Goal: Information Seeking & Learning: Learn about a topic

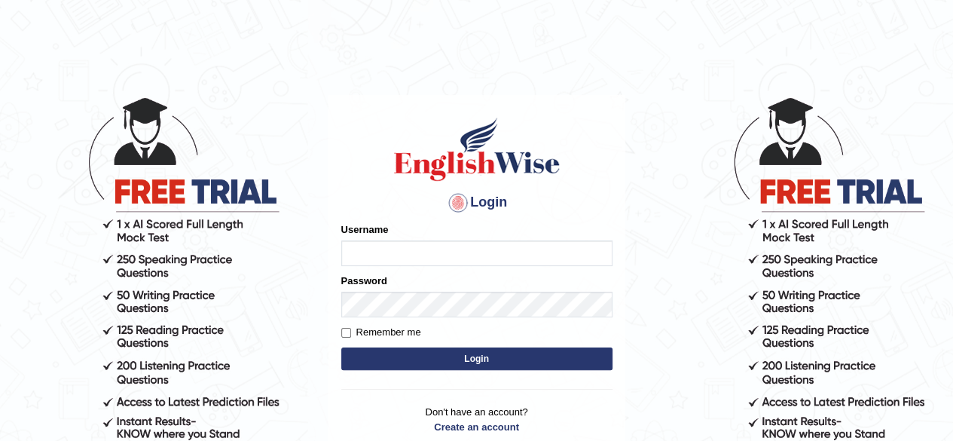
click at [421, 252] on input "Username" at bounding box center [476, 253] width 271 height 26
type input "rakeshrao571@gmail.com"
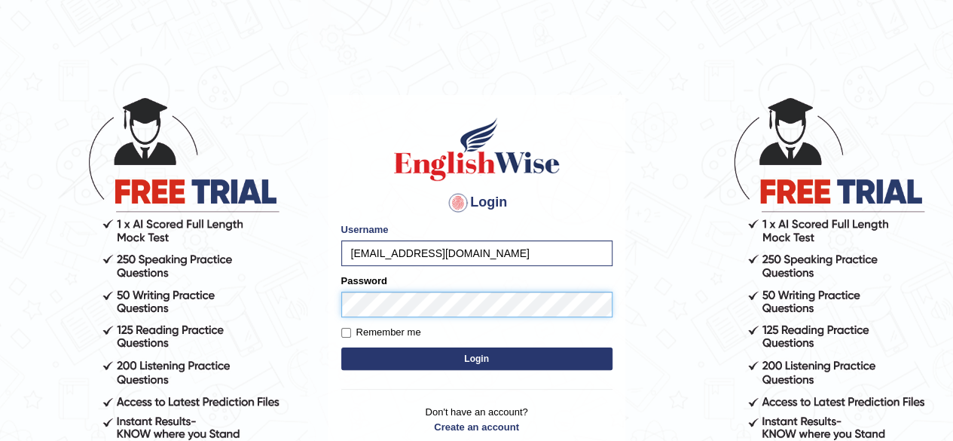
click at [341, 347] on button "Login" at bounding box center [476, 358] width 271 height 23
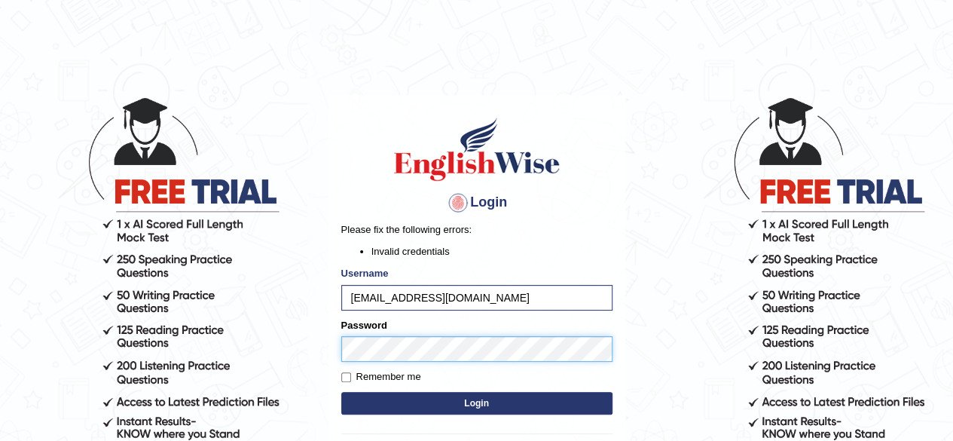
click at [280, 343] on body "Login Please fix the following errors: Invalid credentials Username rakeshrao57…" at bounding box center [476, 267] width 953 height 441
click at [341, 392] on button "Login" at bounding box center [476, 403] width 271 height 23
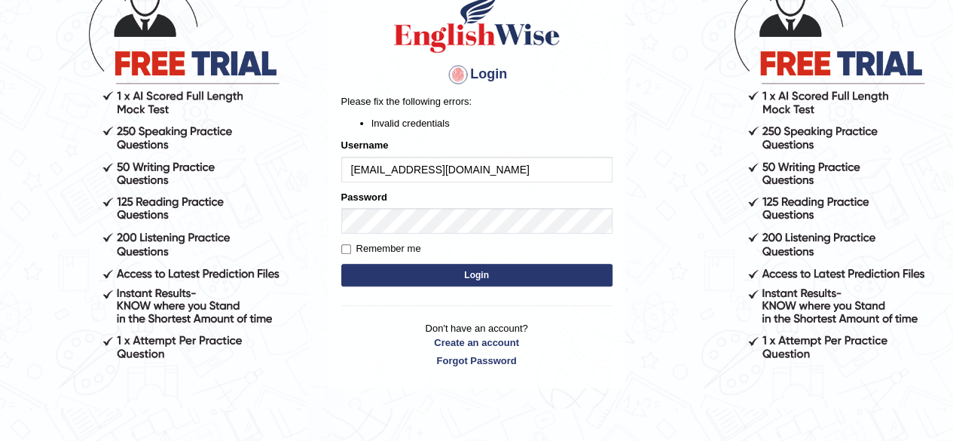
scroll to position [133, 0]
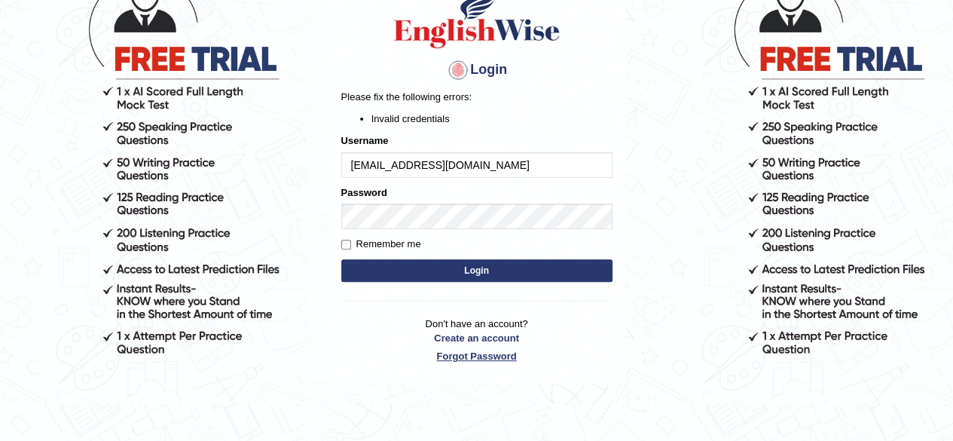
click at [484, 353] on link "Forgot Password" at bounding box center [476, 356] width 271 height 14
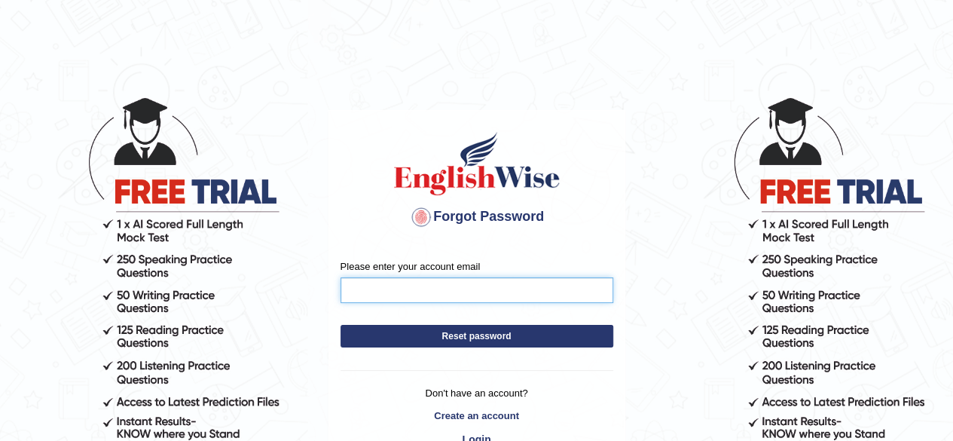
click at [442, 284] on input "Please enter your account email" at bounding box center [476, 290] width 273 height 26
type input "[EMAIL_ADDRESS][DOMAIN_NAME]"
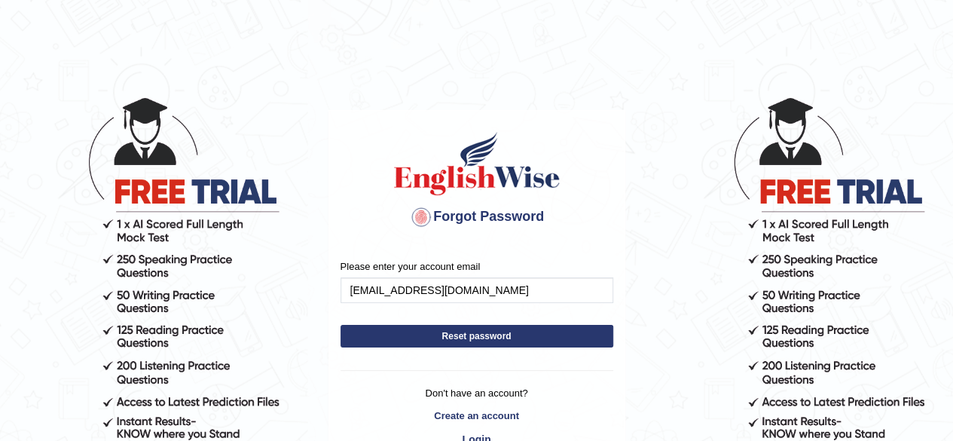
click at [505, 332] on button "Reset password" at bounding box center [476, 336] width 273 height 23
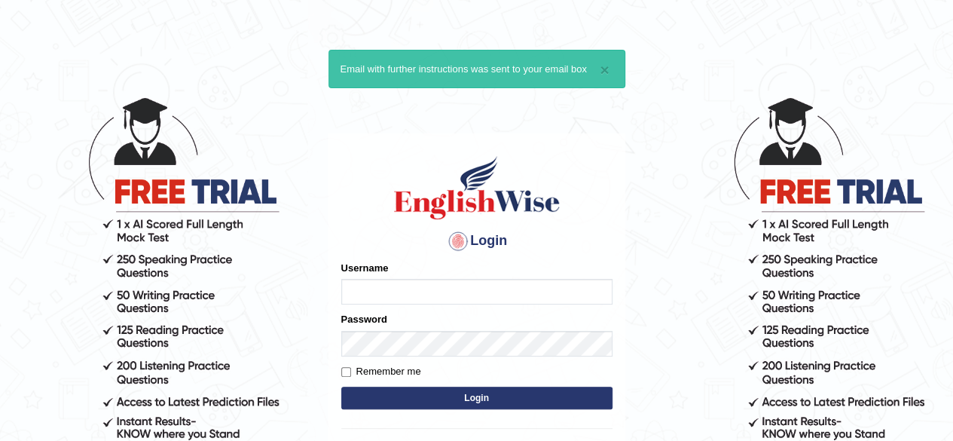
click at [455, 309] on form "Please fix the following errors: Username Password Remember me Login" at bounding box center [476, 336] width 271 height 151
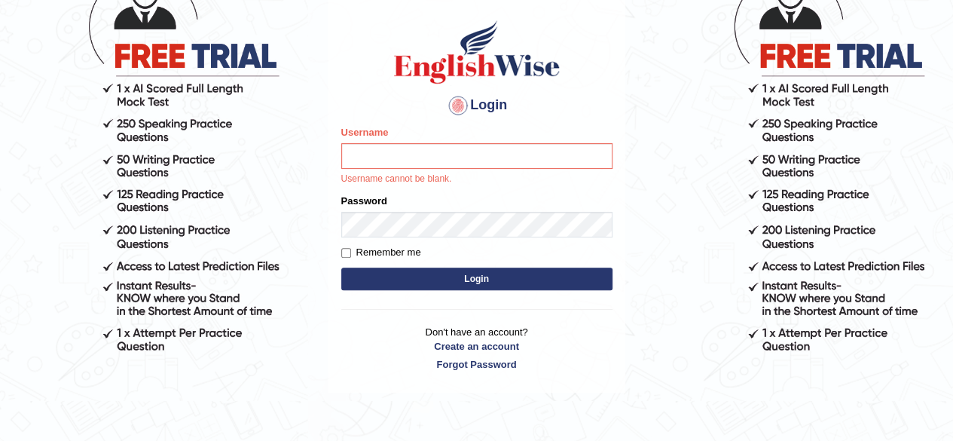
scroll to position [148, 0]
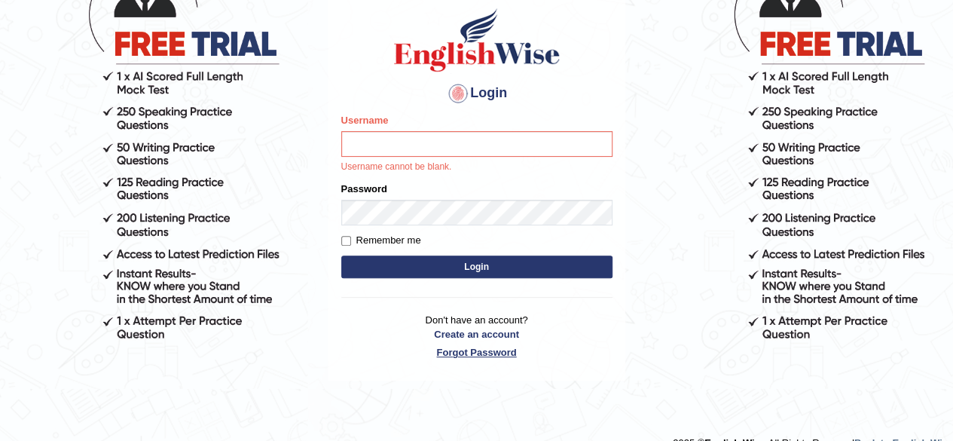
click at [472, 350] on link "Forgot Password" at bounding box center [476, 352] width 271 height 14
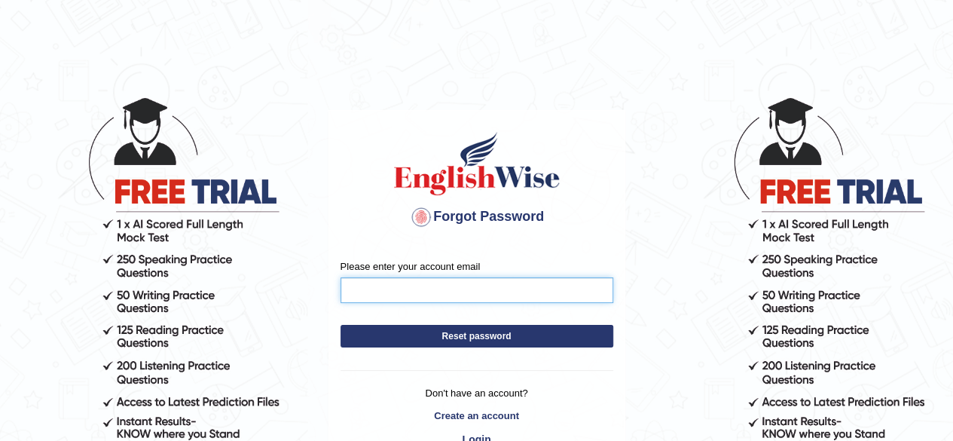
click at [406, 282] on input "Please enter your account email" at bounding box center [476, 290] width 273 height 26
type input "[EMAIL_ADDRESS][DOMAIN_NAME]"
click at [460, 334] on button "Reset password" at bounding box center [476, 336] width 273 height 23
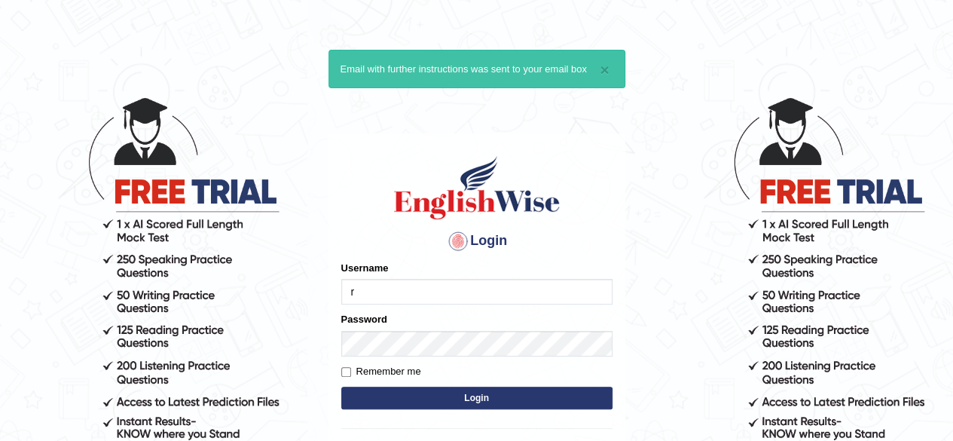
type input "[EMAIL_ADDRESS][DOMAIN_NAME]"
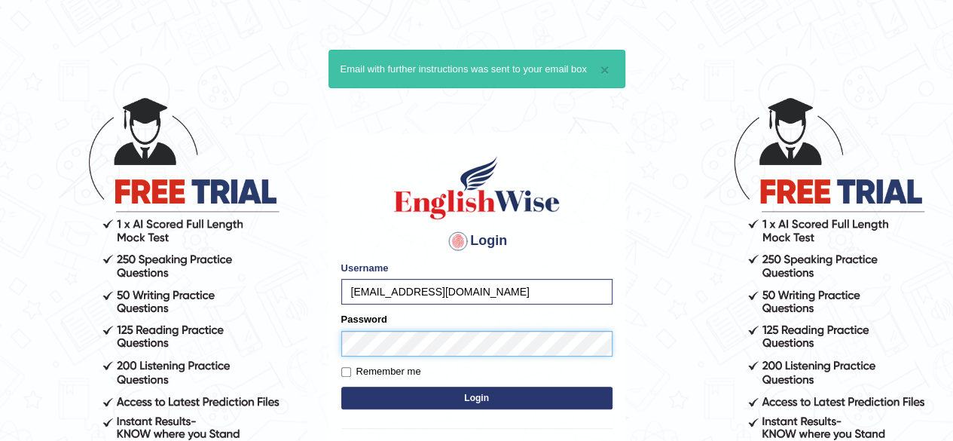
click at [341, 386] on button "Login" at bounding box center [476, 397] width 271 height 23
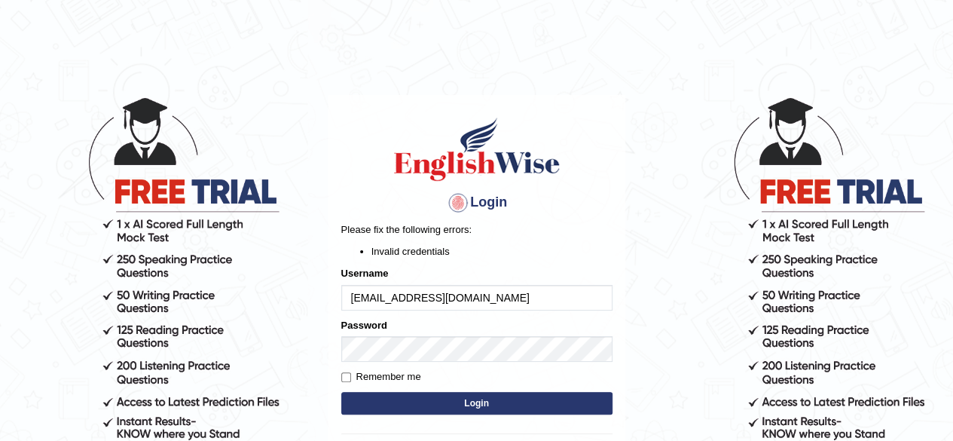
click at [497, 302] on input "[EMAIL_ADDRESS][DOMAIN_NAME]" at bounding box center [476, 298] width 271 height 26
type input "rakeshraop"
click at [458, 401] on button "Login" at bounding box center [476, 403] width 271 height 23
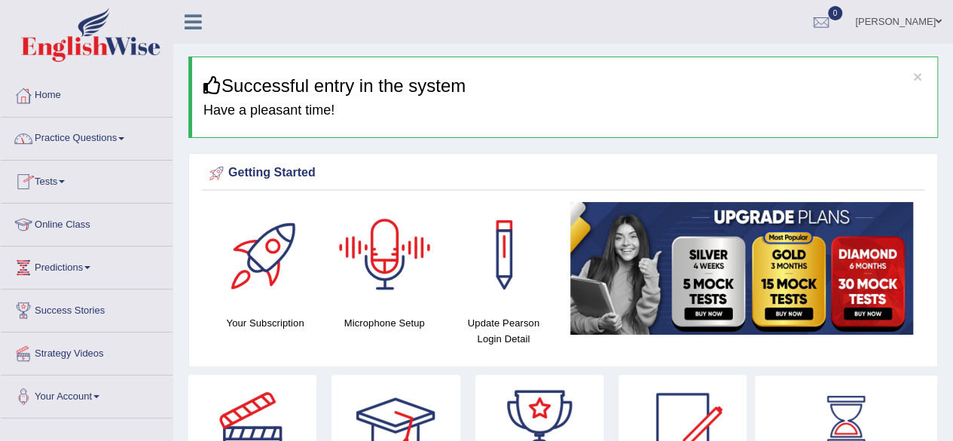
click at [414, 264] on div at bounding box center [384, 254] width 105 height 105
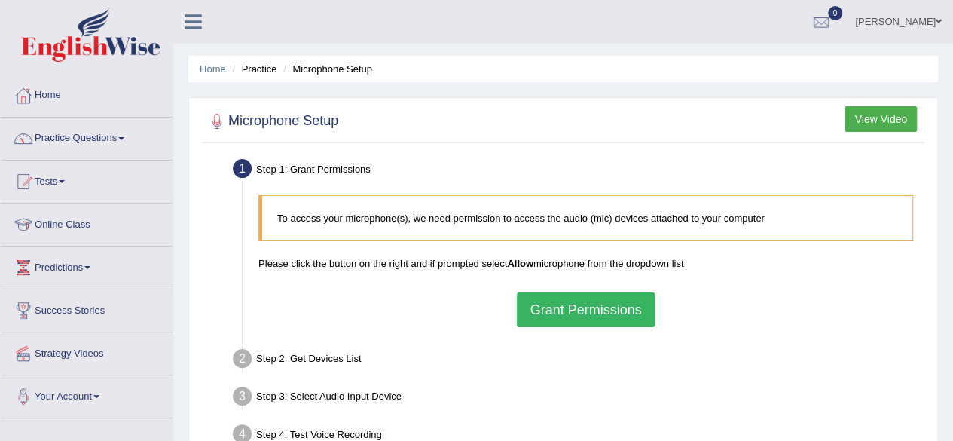
click at [598, 307] on button "Grant Permissions" at bounding box center [585, 309] width 137 height 35
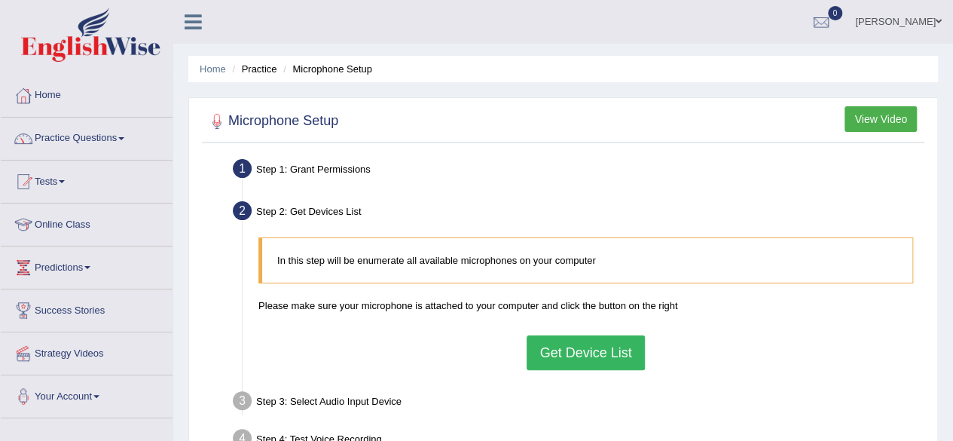
click at [586, 356] on button "Get Device List" at bounding box center [586, 352] width 118 height 35
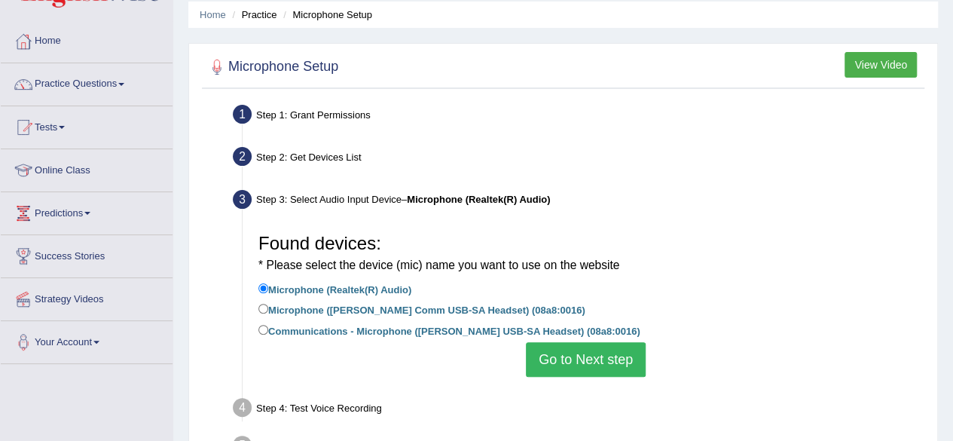
scroll to position [53, 0]
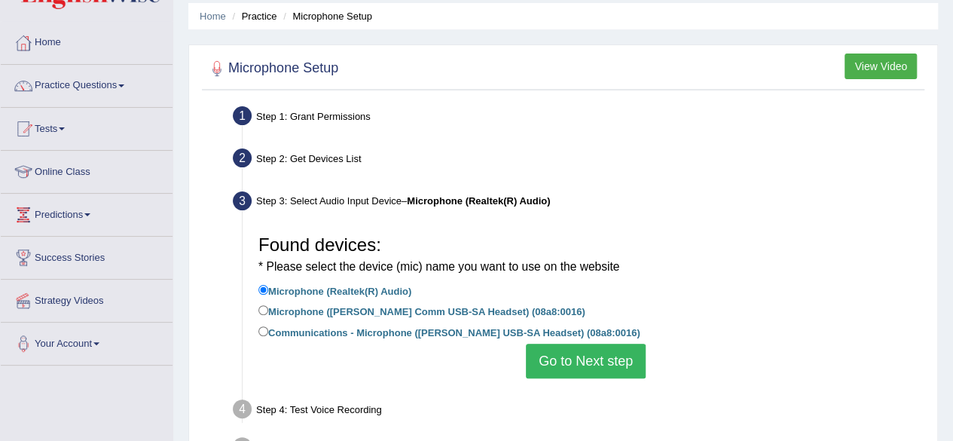
click at [838, 148] on div "Step 2: Get Devices List" at bounding box center [578, 160] width 704 height 33
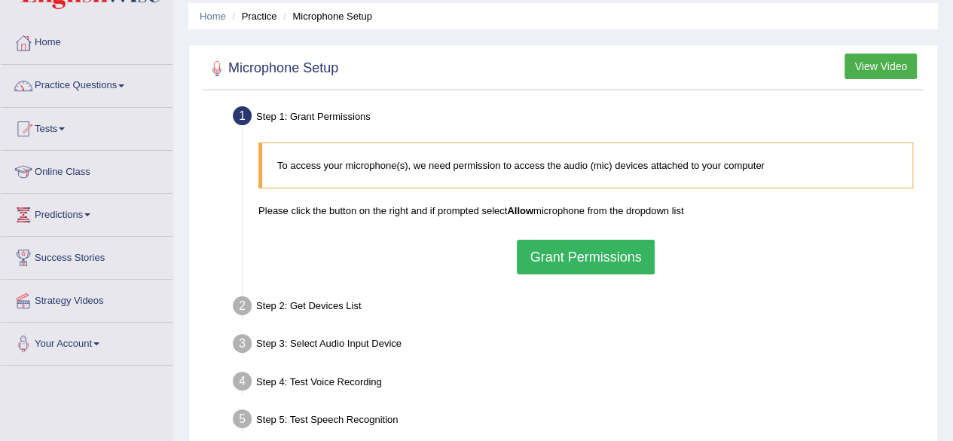
click at [576, 258] on button "Grant Permissions" at bounding box center [585, 257] width 137 height 35
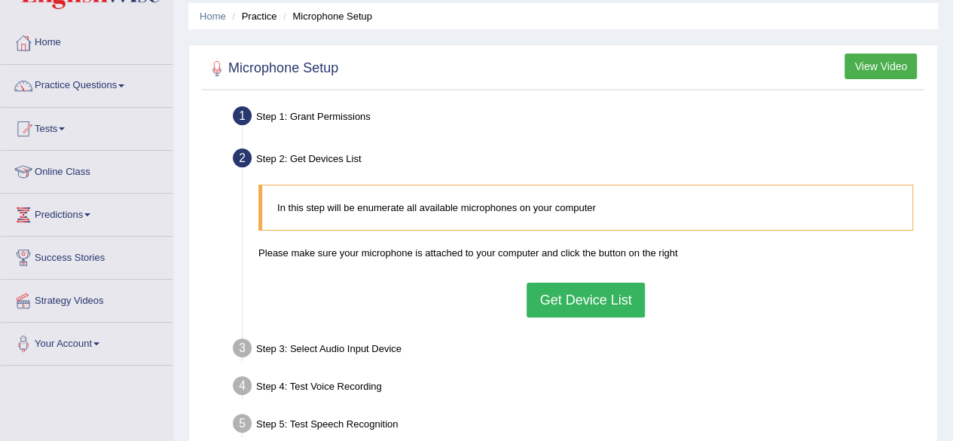
click at [564, 300] on button "Get Device List" at bounding box center [586, 299] width 118 height 35
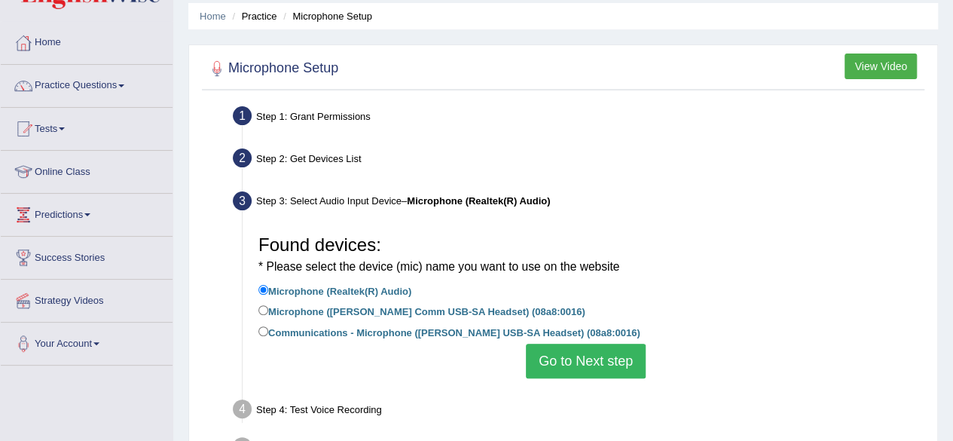
click at [334, 314] on label "Microphone (Andrea Comm USB-SA Headset) (08a8:0016)" at bounding box center [421, 310] width 327 height 17
click at [268, 314] on input "Microphone (Andrea Comm USB-SA Headset) (08a8:0016)" at bounding box center [263, 310] width 10 height 10
radio input "true"
click at [564, 363] on button "Go to Next step" at bounding box center [586, 360] width 120 height 35
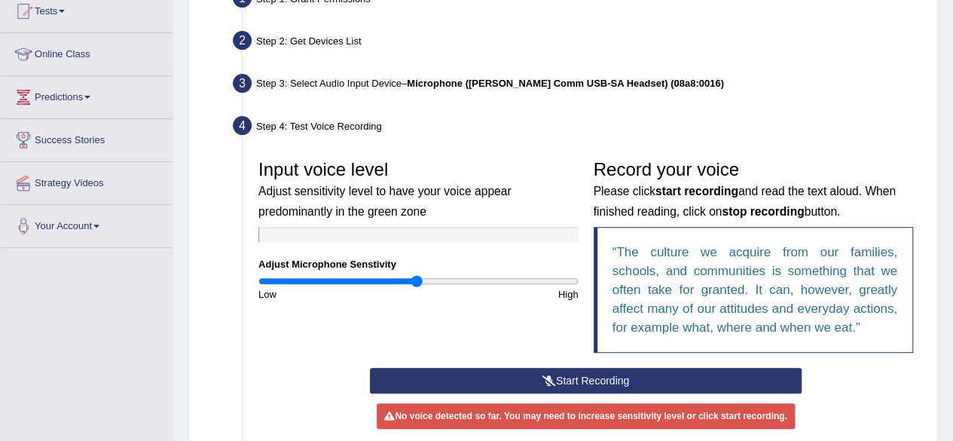
scroll to position [206, 0]
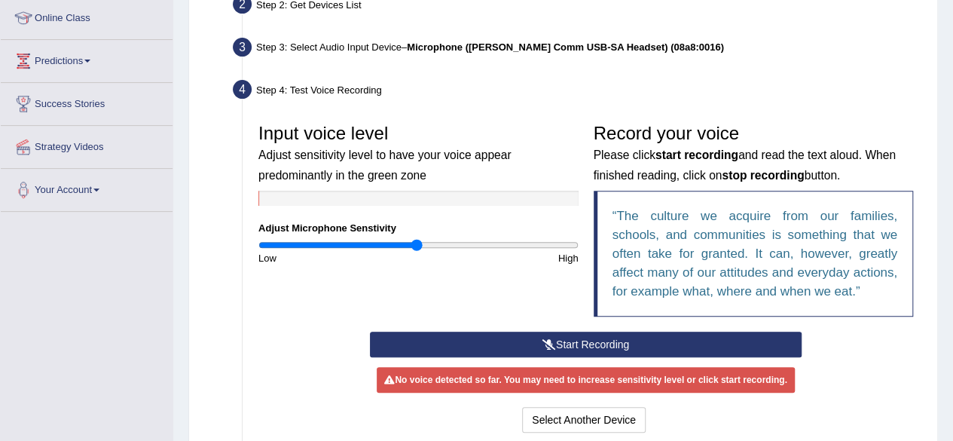
click at [534, 337] on button "Start Recording" at bounding box center [586, 344] width 432 height 26
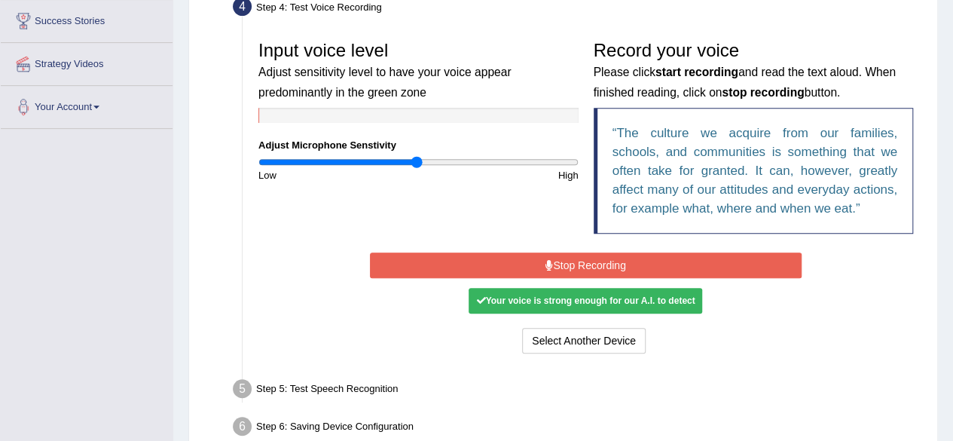
scroll to position [291, 0]
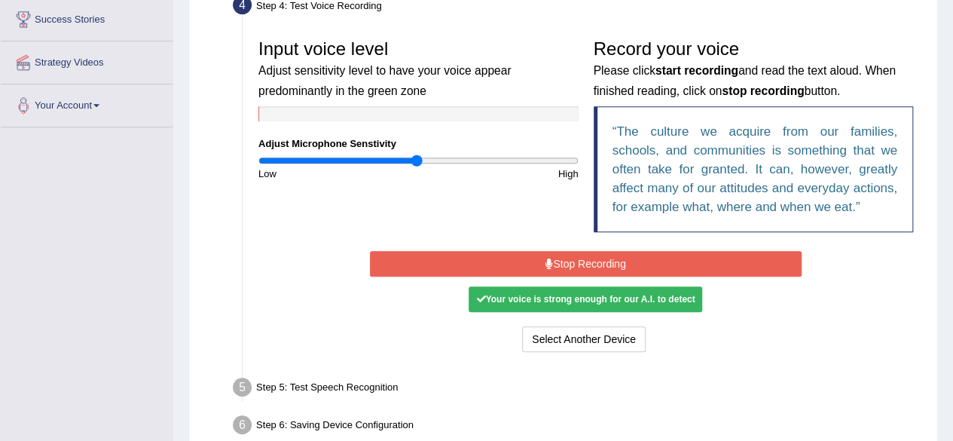
click at [612, 264] on button "Stop Recording" at bounding box center [586, 264] width 432 height 26
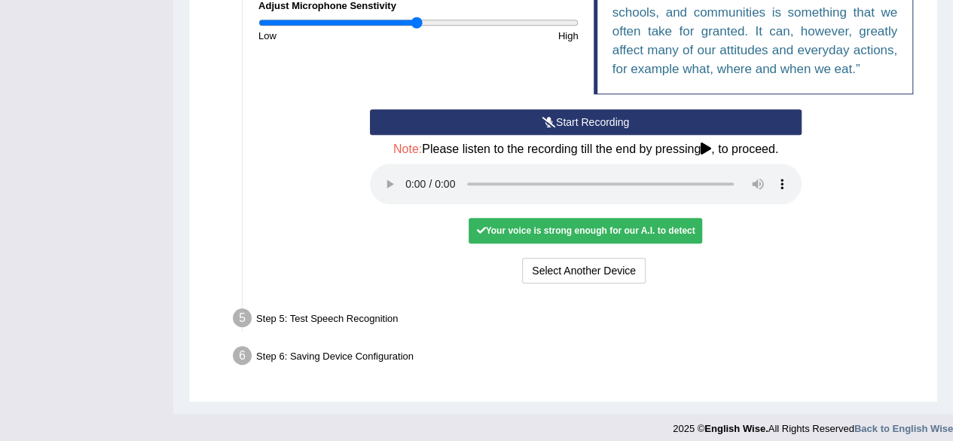
scroll to position [437, 0]
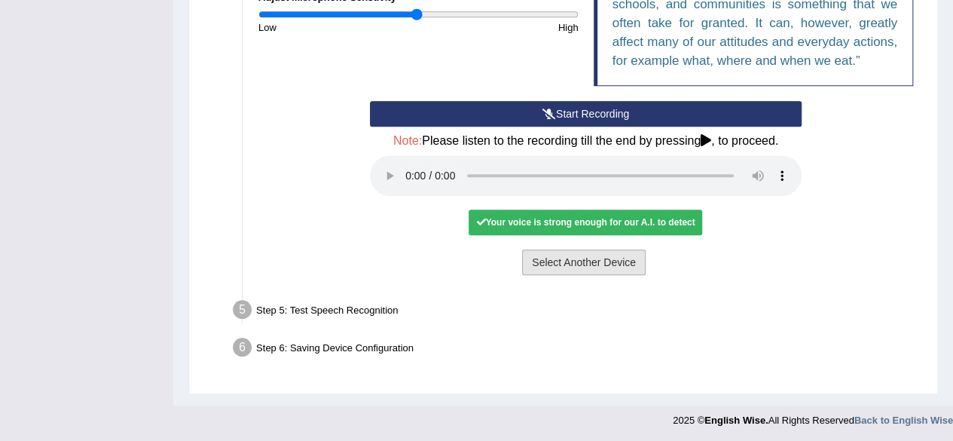
click at [567, 267] on button "Select Another Device" at bounding box center [584, 262] width 124 height 26
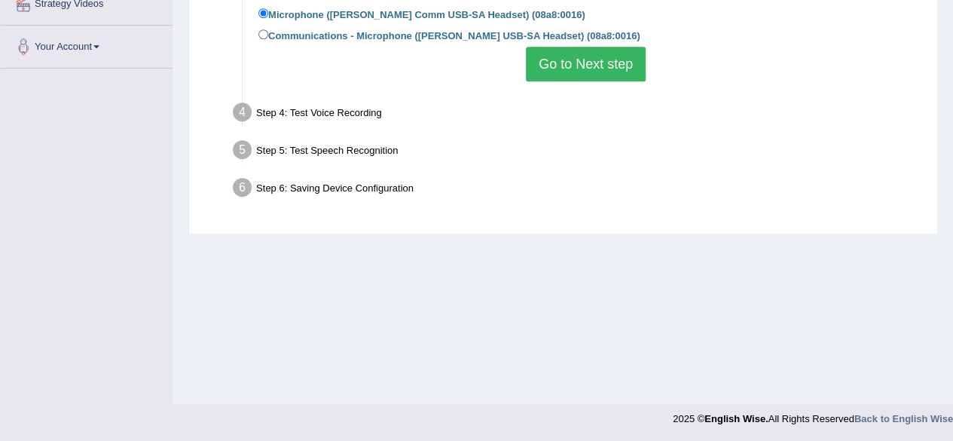
click at [612, 73] on button "Go to Next step" at bounding box center [586, 64] width 120 height 35
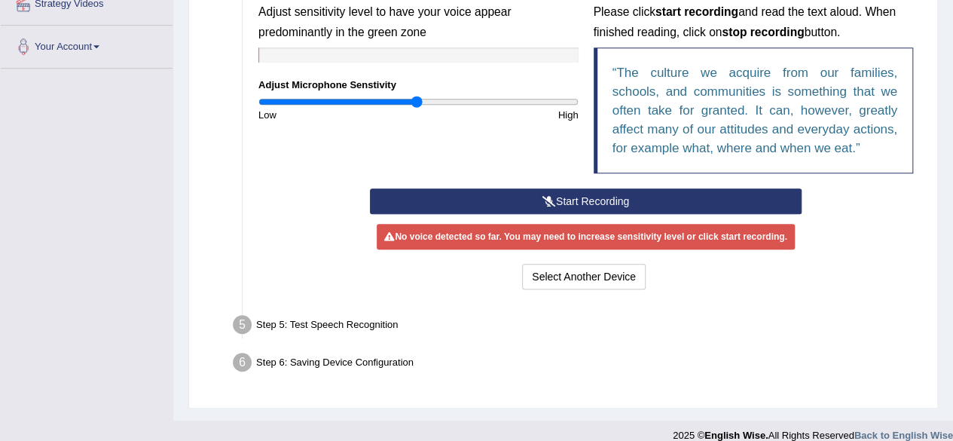
click at [613, 192] on button "Start Recording" at bounding box center [586, 201] width 432 height 26
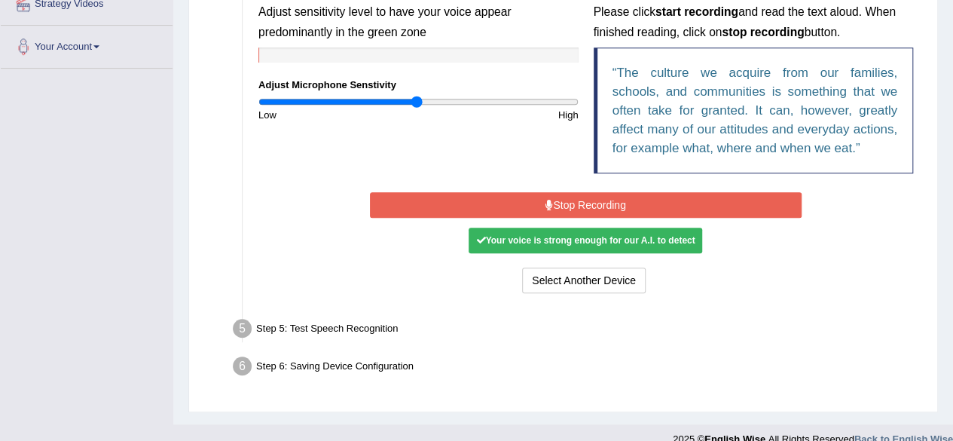
click at [557, 237] on div "Your voice is strong enough for our A.I. to detect" at bounding box center [586, 240] width 234 height 26
click at [345, 329] on div "Step 5: Test Speech Recognition" at bounding box center [578, 330] width 704 height 33
click at [580, 207] on button "Stop Recording" at bounding box center [586, 205] width 432 height 26
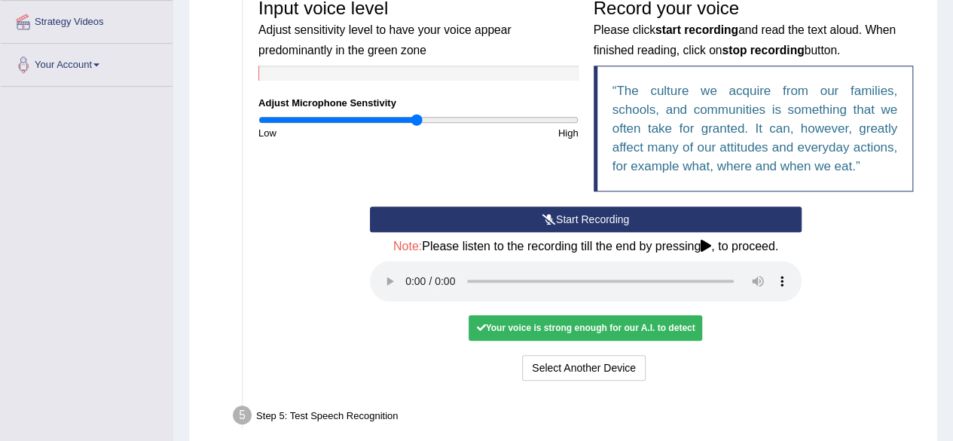
scroll to position [334, 0]
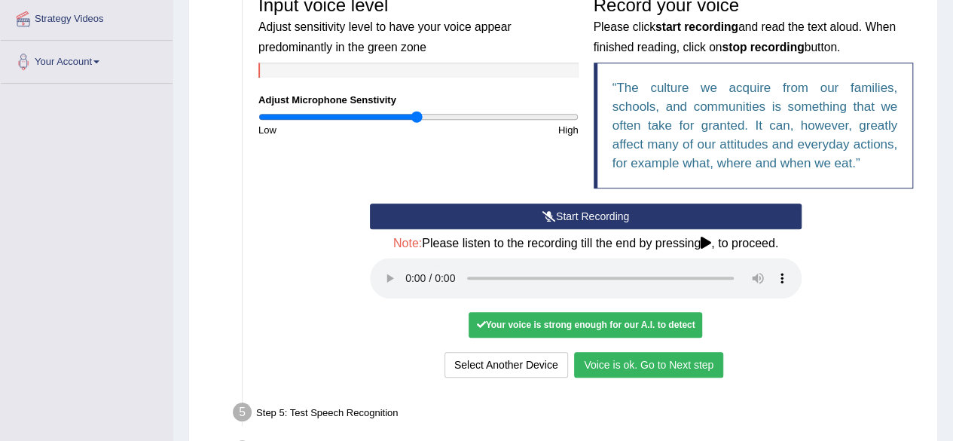
click at [664, 356] on button "Voice is ok. Go to Next step" at bounding box center [648, 365] width 149 height 26
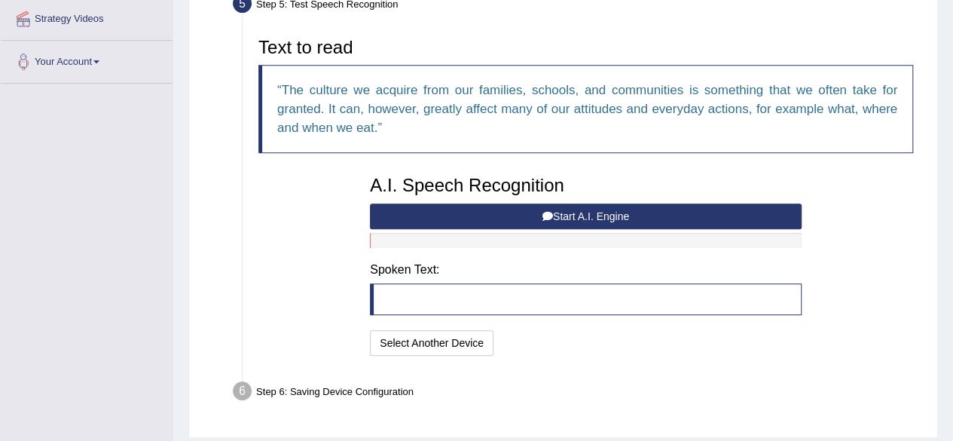
click at [580, 211] on button "Start A.I. Engine" at bounding box center [586, 216] width 432 height 26
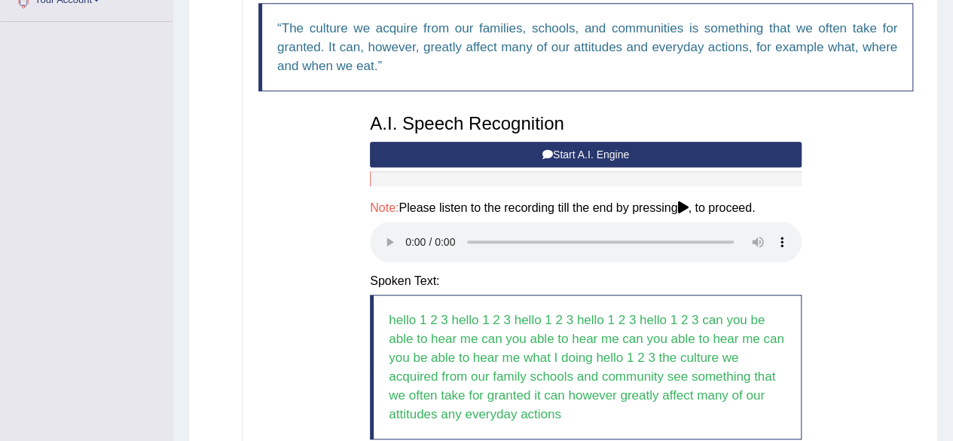
scroll to position [563, 0]
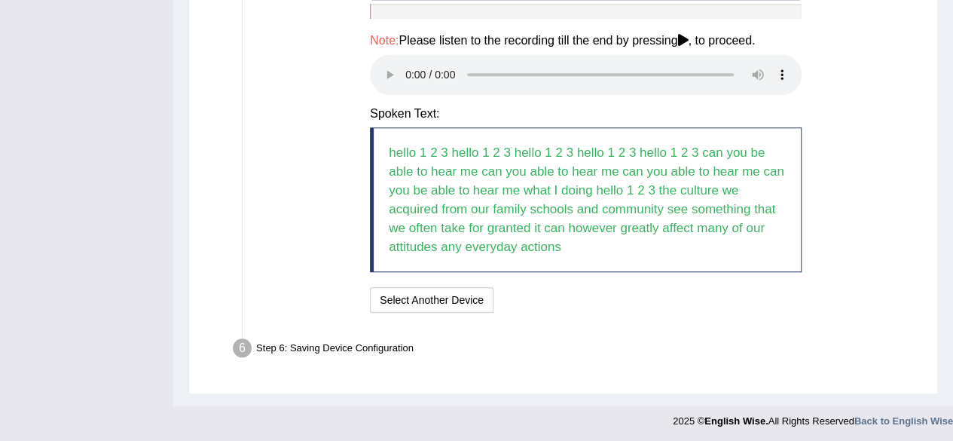
click at [583, 243] on blockquote "hello 1 2 3 hello 1 2 3 hello 1 2 3 hello 1 2 3 hello 1 2 3 can you be able to …" at bounding box center [586, 199] width 432 height 145
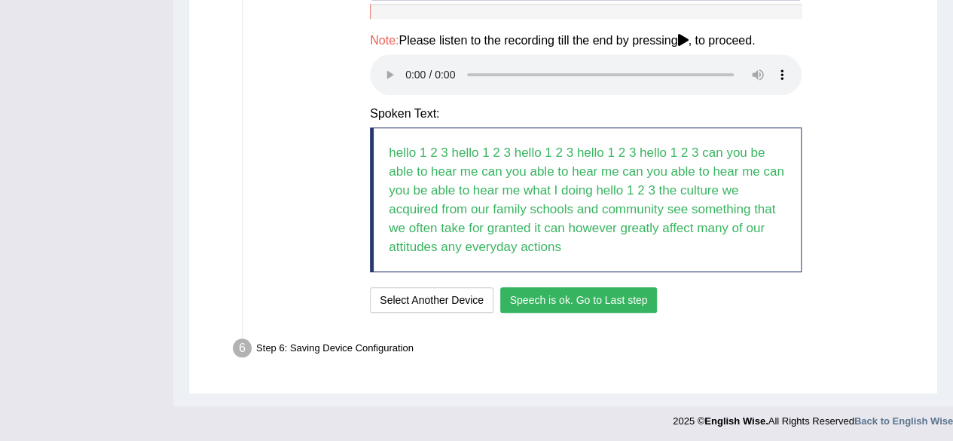
click at [588, 298] on button "Speech is ok. Go to Last step" at bounding box center [578, 300] width 157 height 26
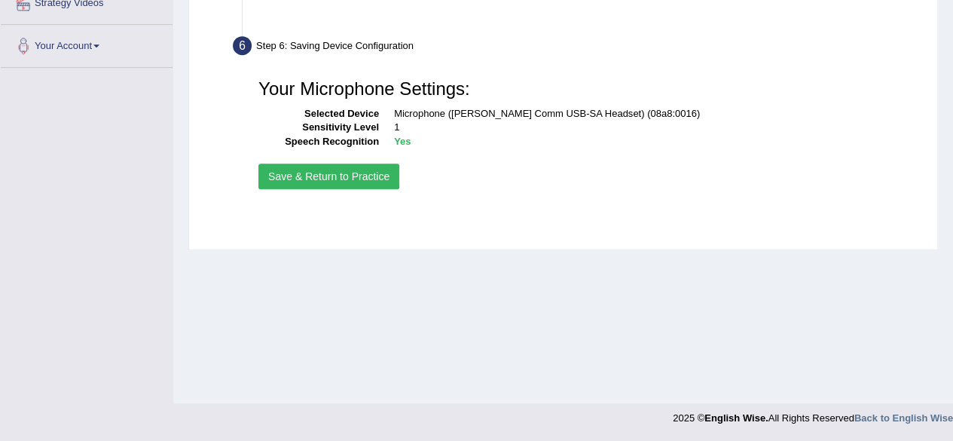
scroll to position [350, 0]
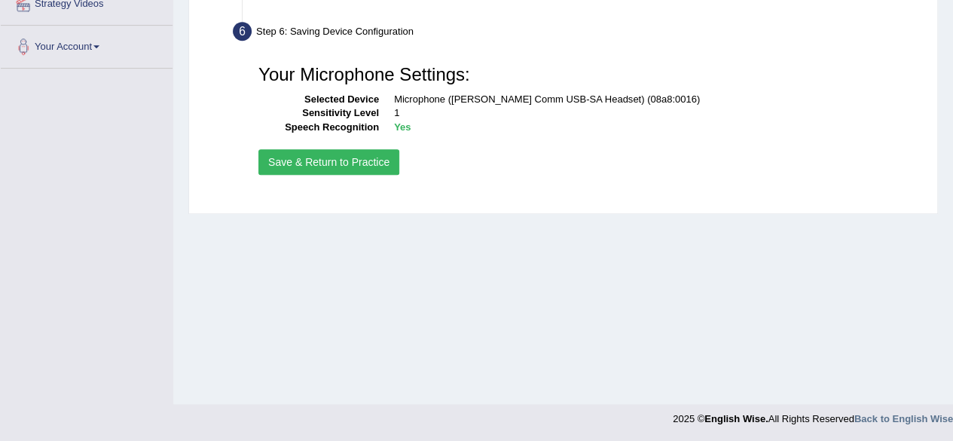
click at [376, 160] on button "Save & Return to Practice" at bounding box center [328, 162] width 141 height 26
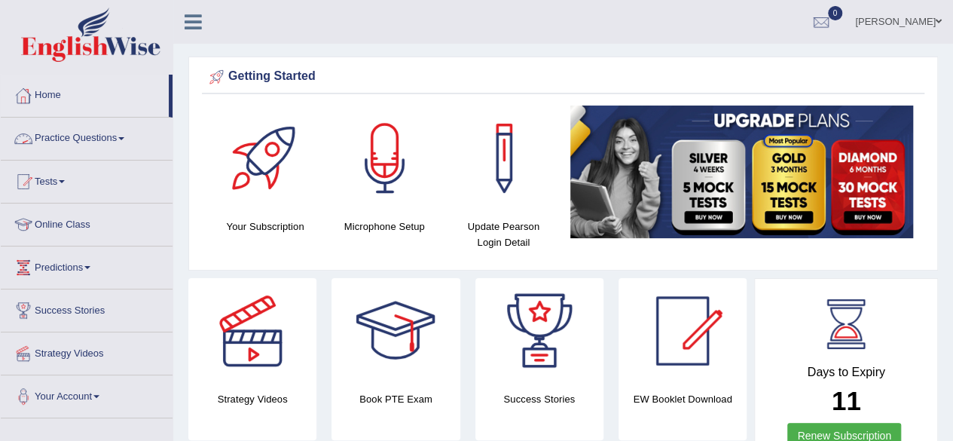
click at [99, 142] on link "Practice Questions" at bounding box center [87, 137] width 172 height 38
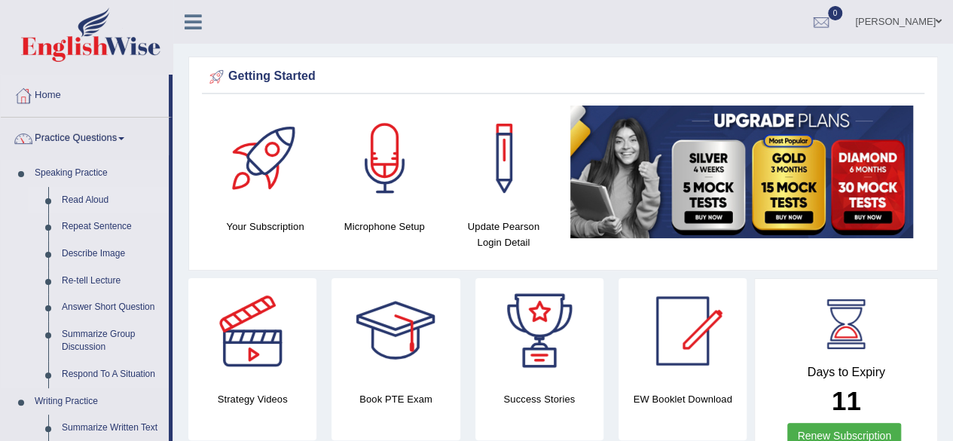
click at [83, 192] on link "Read Aloud" at bounding box center [112, 200] width 114 height 27
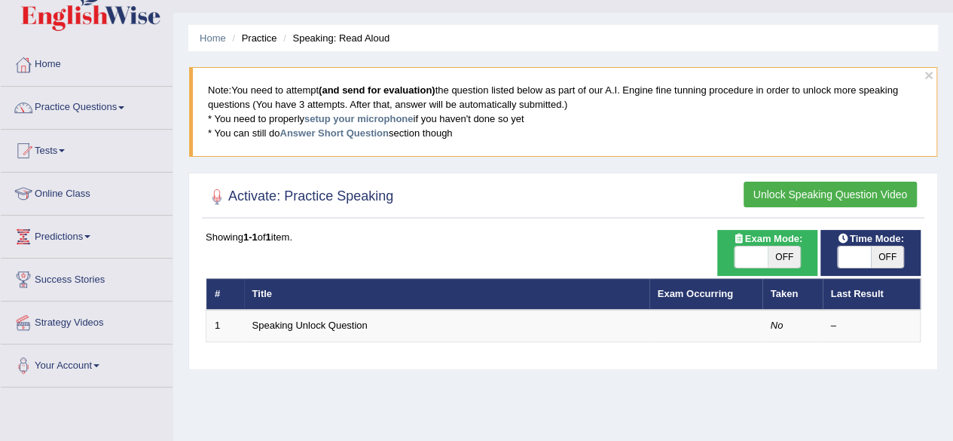
scroll to position [14, 0]
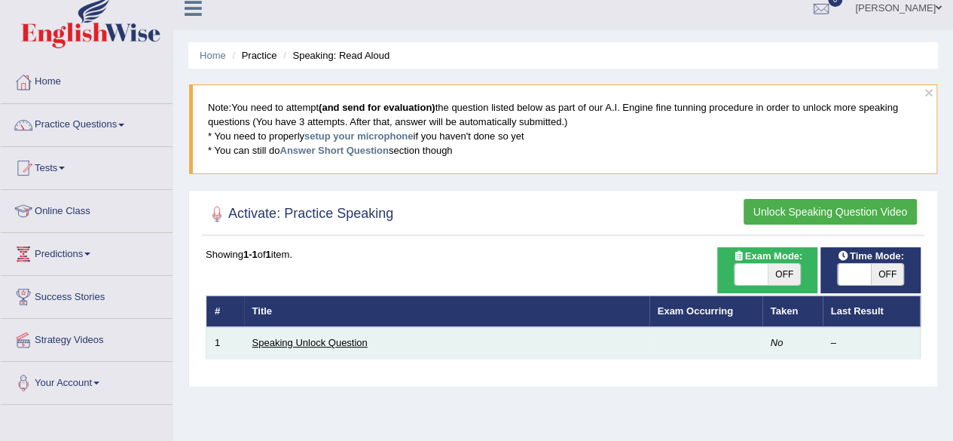
click at [270, 337] on link "Speaking Unlock Question" at bounding box center [309, 342] width 115 height 11
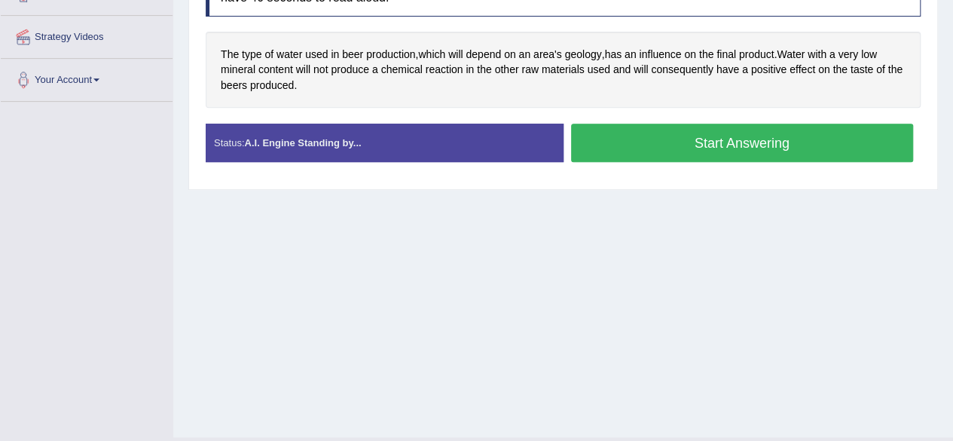
scroll to position [308, 0]
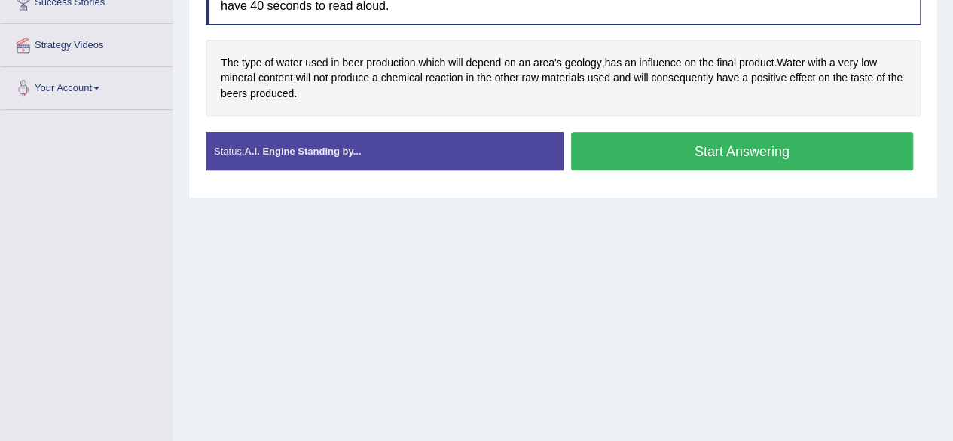
click at [707, 153] on button "Start Answering" at bounding box center [742, 151] width 343 height 38
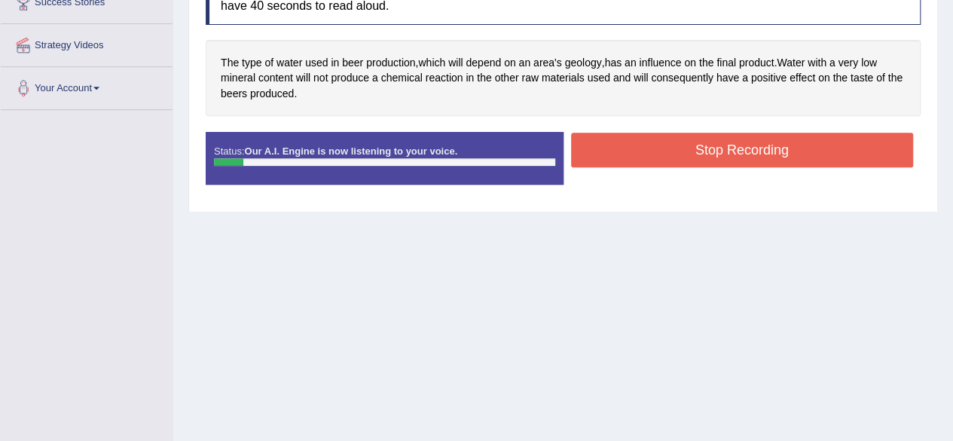
click at [707, 153] on button "Stop Recording" at bounding box center [742, 150] width 343 height 35
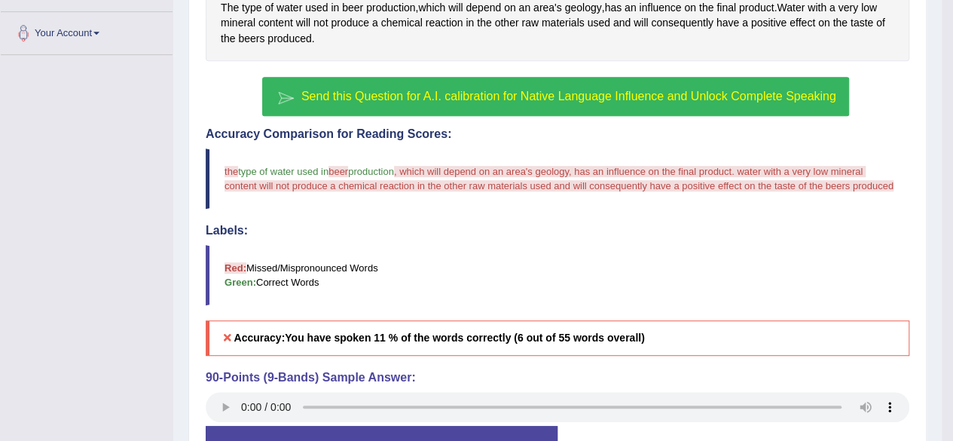
scroll to position [356, 0]
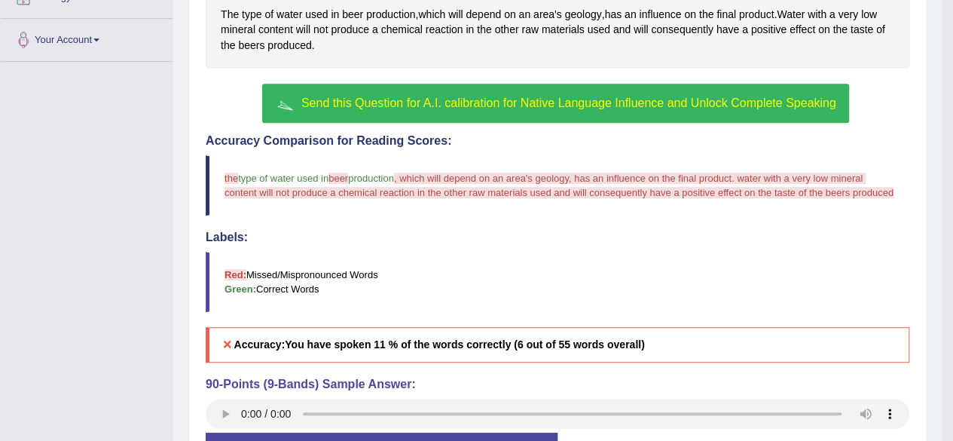
click at [365, 97] on span "Send this Question for A.I. calibration for Native Language Influence and Unloc…" at bounding box center [568, 102] width 535 height 13
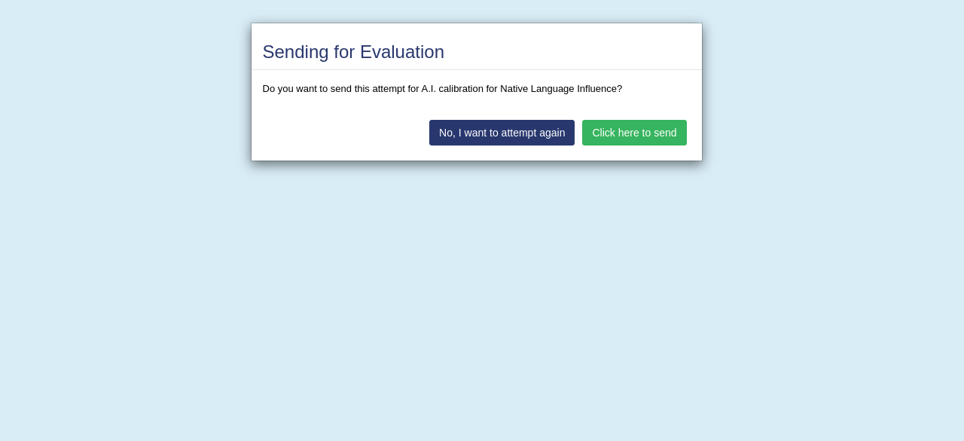
click at [608, 136] on button "Click here to send" at bounding box center [634, 133] width 104 height 26
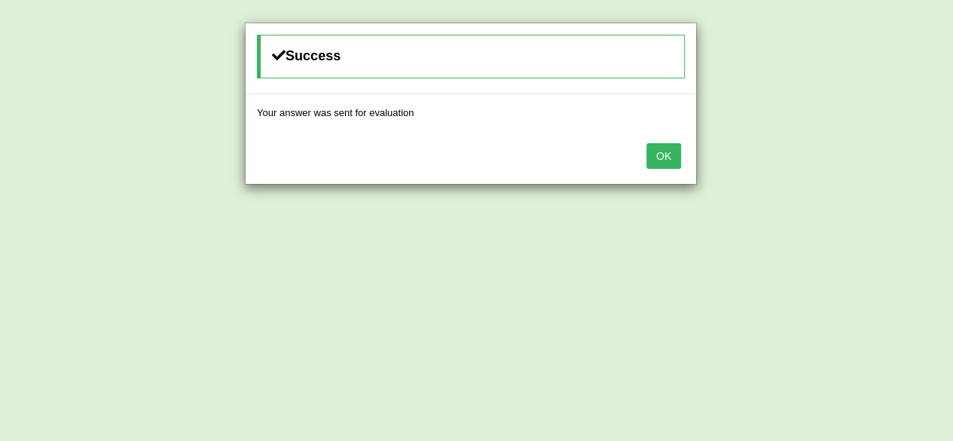
click at [654, 159] on button "OK" at bounding box center [663, 156] width 35 height 26
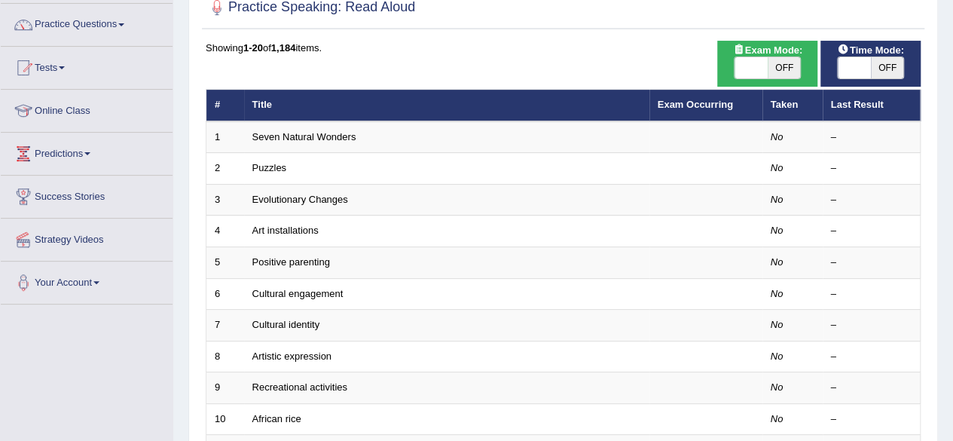
scroll to position [101, 0]
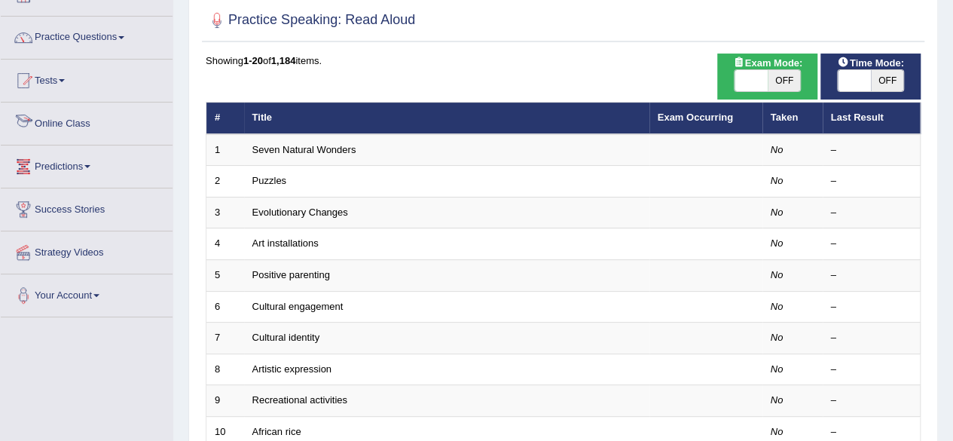
click at [76, 118] on link "Online Class" at bounding box center [87, 121] width 172 height 38
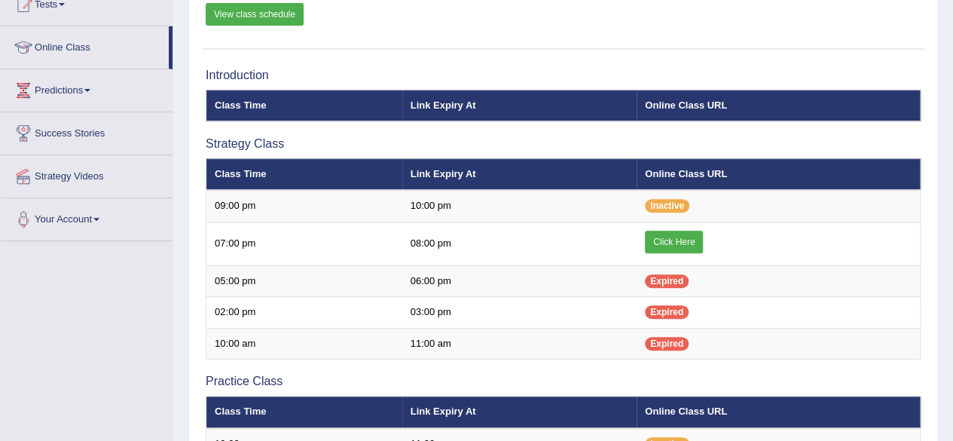
scroll to position [181, 0]
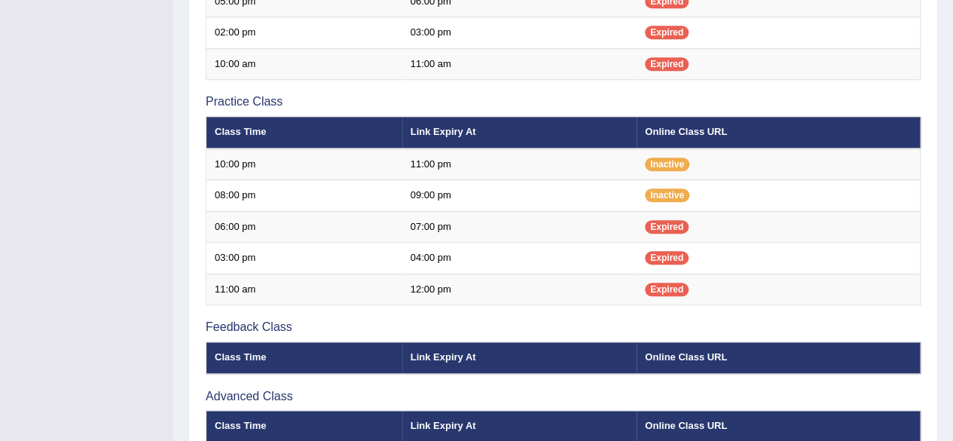
scroll to position [459, 0]
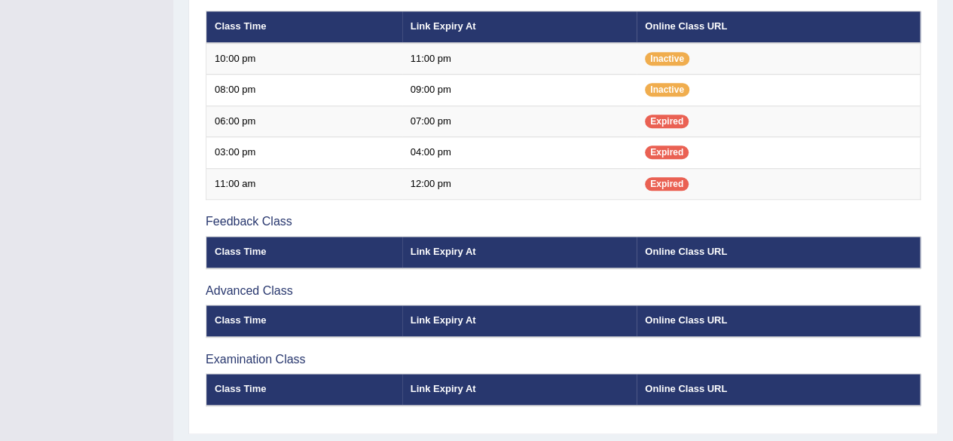
scroll to position [547, 0]
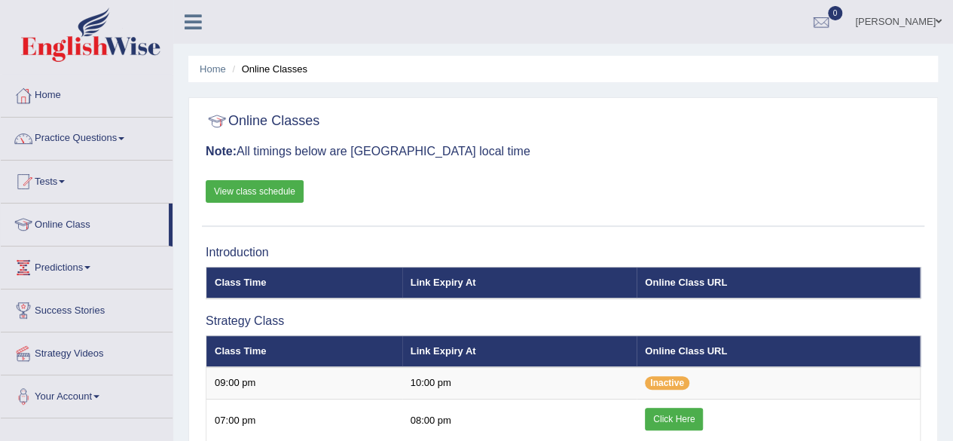
click at [273, 190] on link "View class schedule" at bounding box center [255, 191] width 98 height 23
click at [103, 29] on img at bounding box center [90, 35] width 139 height 54
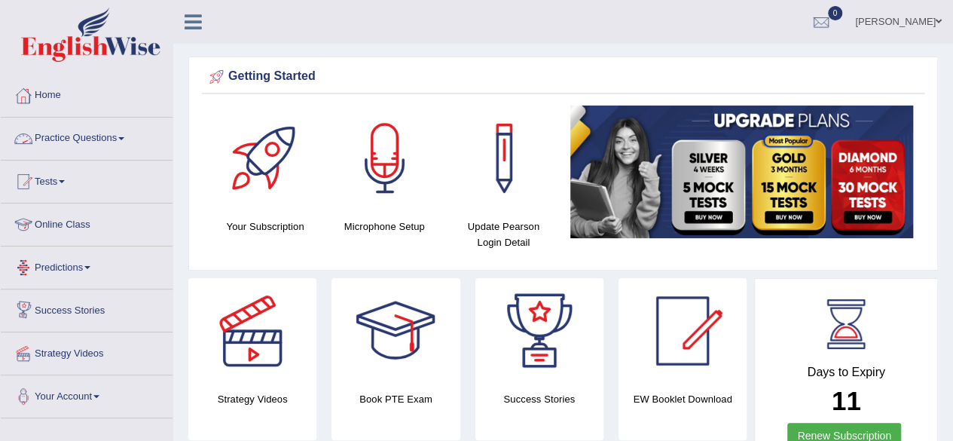
click at [63, 220] on link "Online Class" at bounding box center [87, 222] width 172 height 38
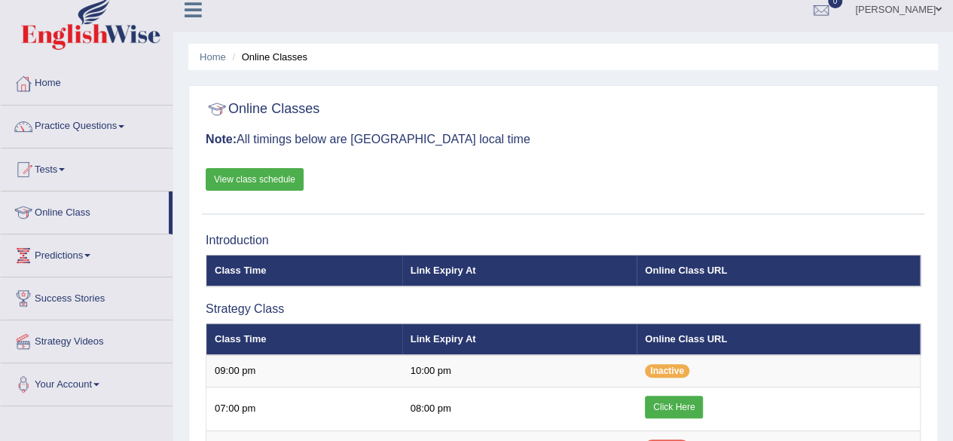
scroll to position [9, 0]
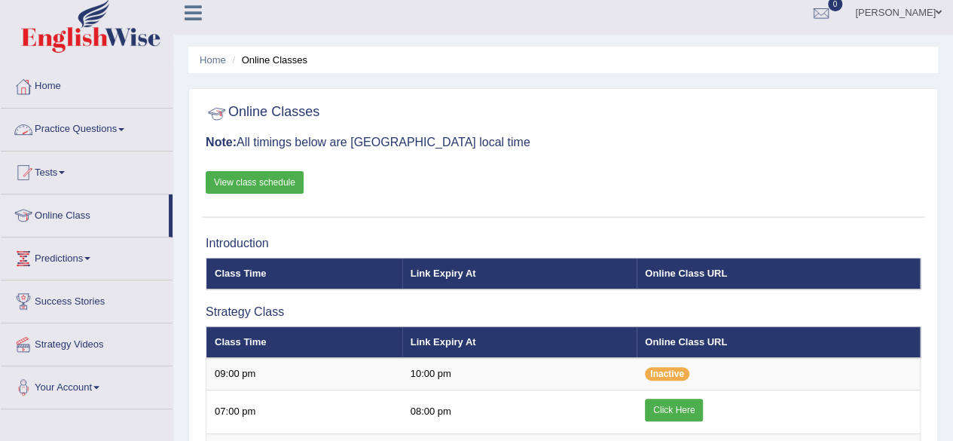
click at [99, 129] on link "Practice Questions" at bounding box center [87, 127] width 172 height 38
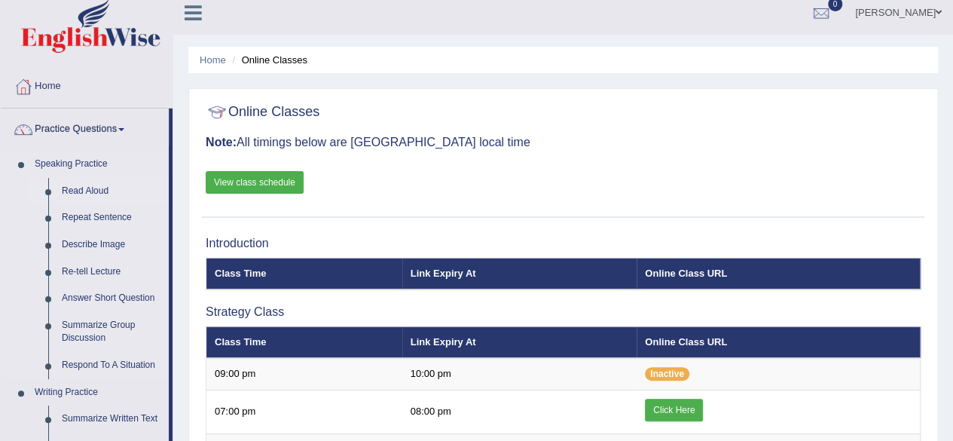
click at [92, 186] on link "Read Aloud" at bounding box center [112, 191] width 114 height 27
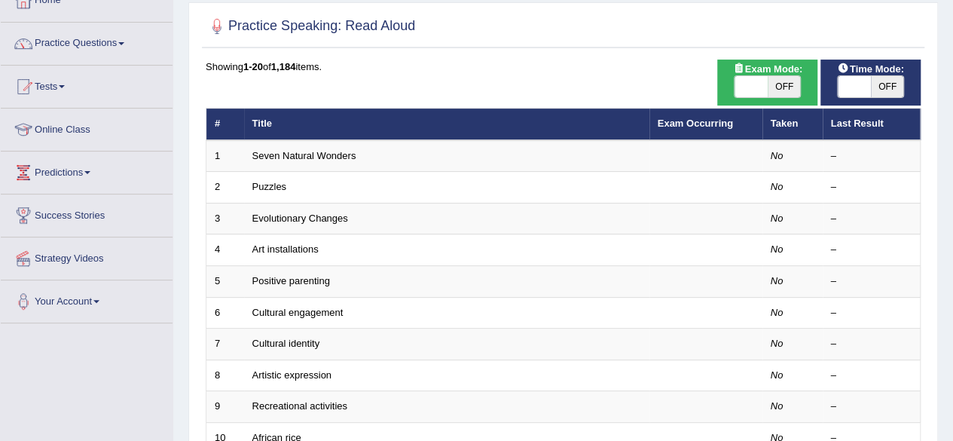
scroll to position [122, 0]
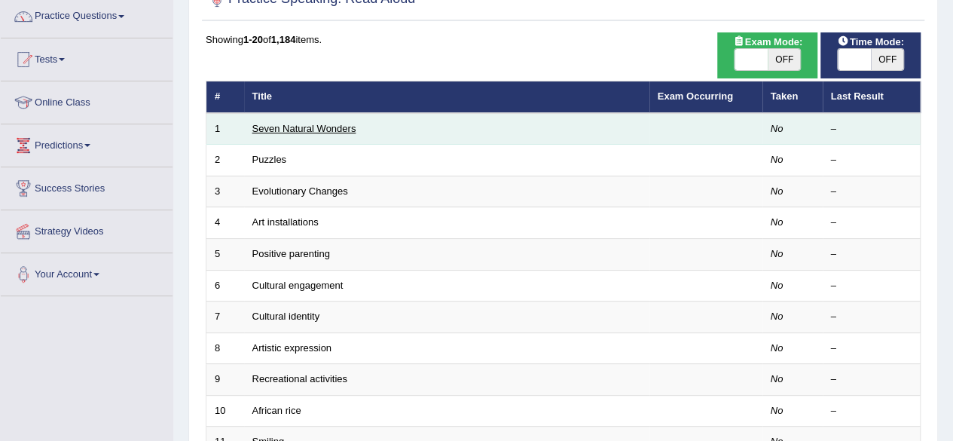
click at [321, 128] on link "Seven Natural Wonders" at bounding box center [304, 128] width 104 height 11
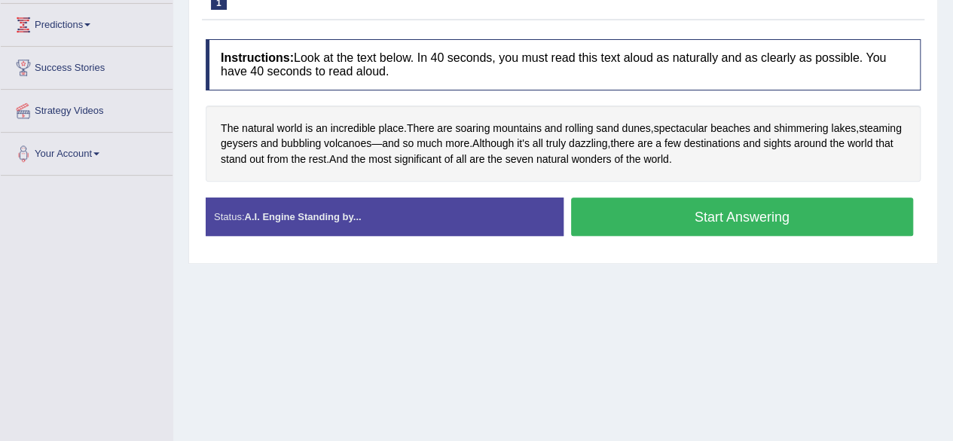
scroll to position [249, 0]
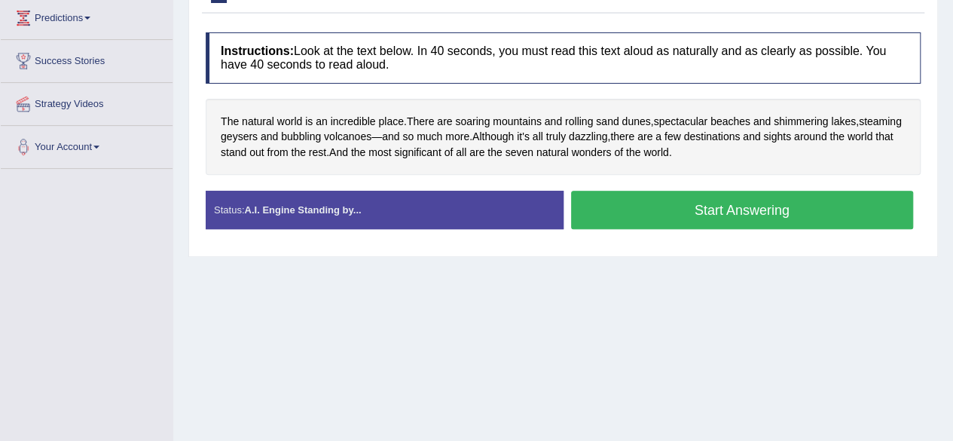
click at [709, 208] on button "Start Answering" at bounding box center [742, 210] width 343 height 38
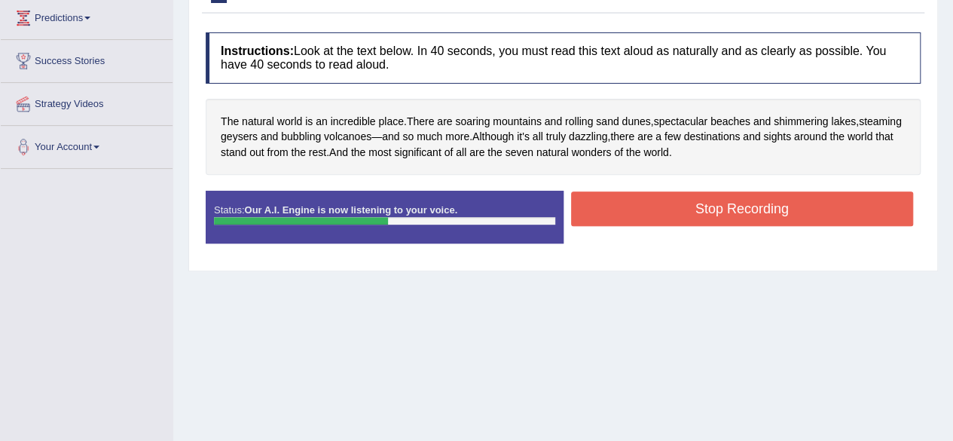
click at [709, 208] on button "Stop Recording" at bounding box center [742, 208] width 343 height 35
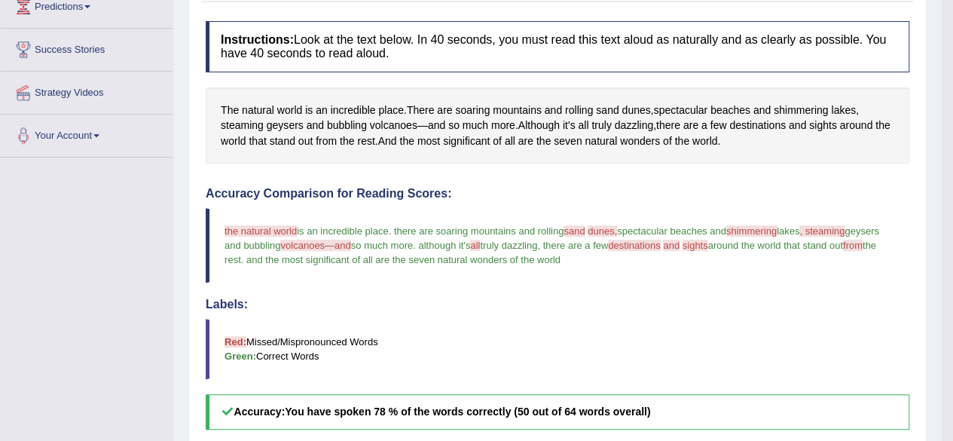
scroll to position [273, 0]
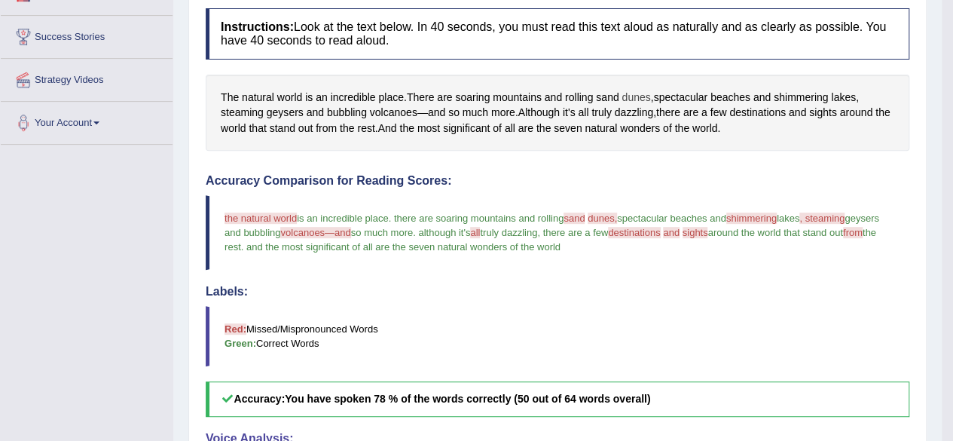
click at [637, 96] on span "dunes" at bounding box center [635, 98] width 29 height 16
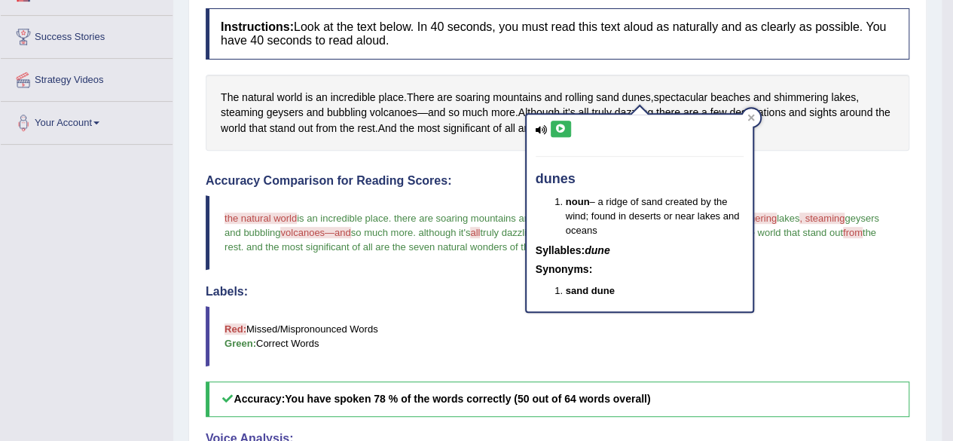
click at [562, 130] on icon at bounding box center [560, 128] width 11 height 9
click at [559, 126] on icon at bounding box center [560, 128] width 11 height 9
click at [752, 118] on icon at bounding box center [750, 117] width 7 height 7
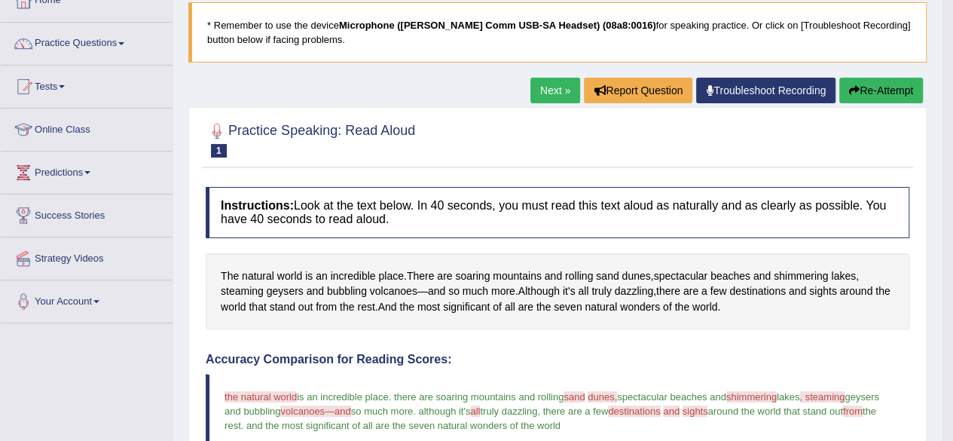
scroll to position [0, 0]
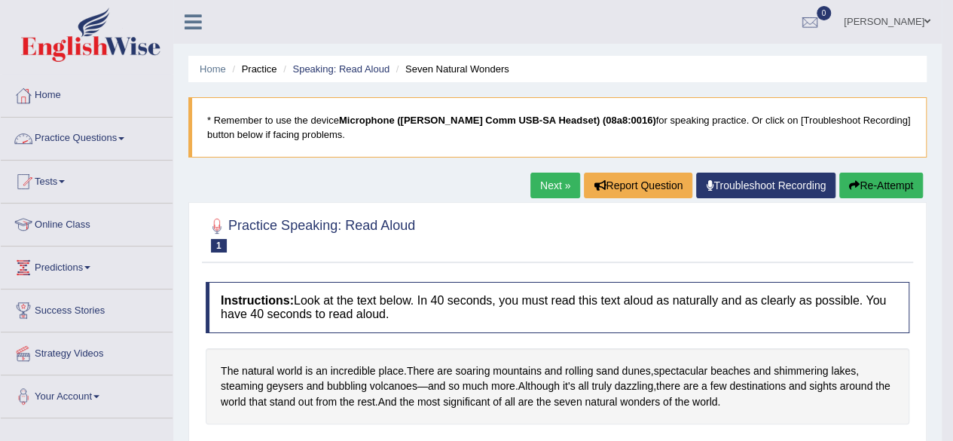
click at [101, 144] on link "Practice Questions" at bounding box center [87, 137] width 172 height 38
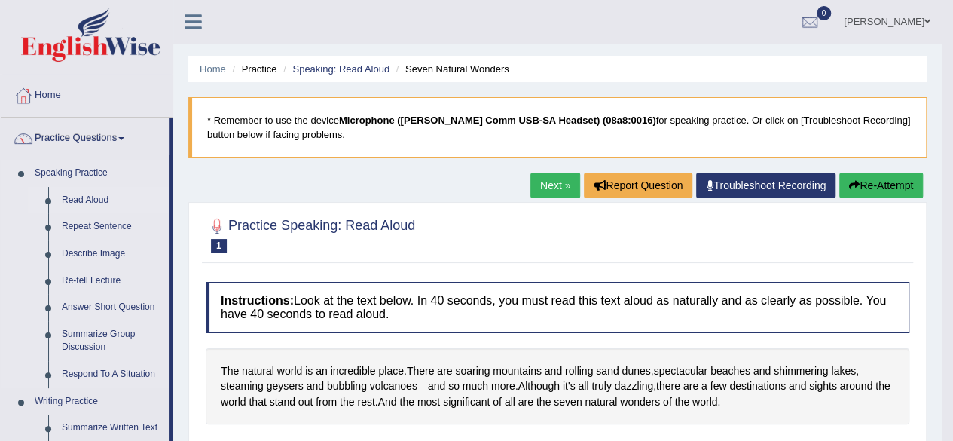
click at [83, 198] on link "Read Aloud" at bounding box center [112, 200] width 114 height 27
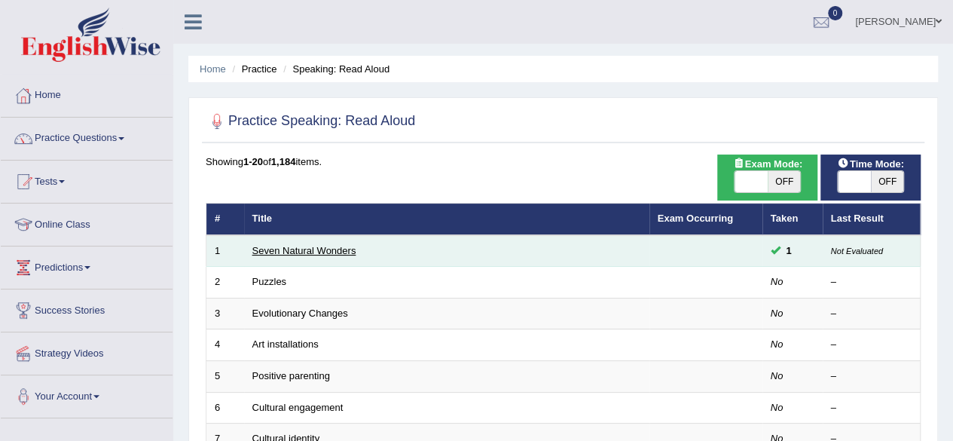
click at [294, 253] on link "Seven Natural Wonders" at bounding box center [304, 250] width 104 height 11
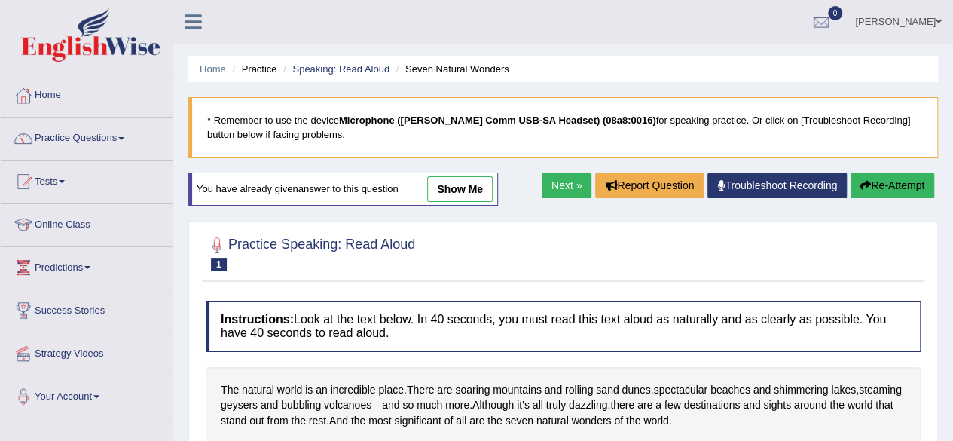
click at [459, 180] on link "show me" at bounding box center [460, 189] width 66 height 26
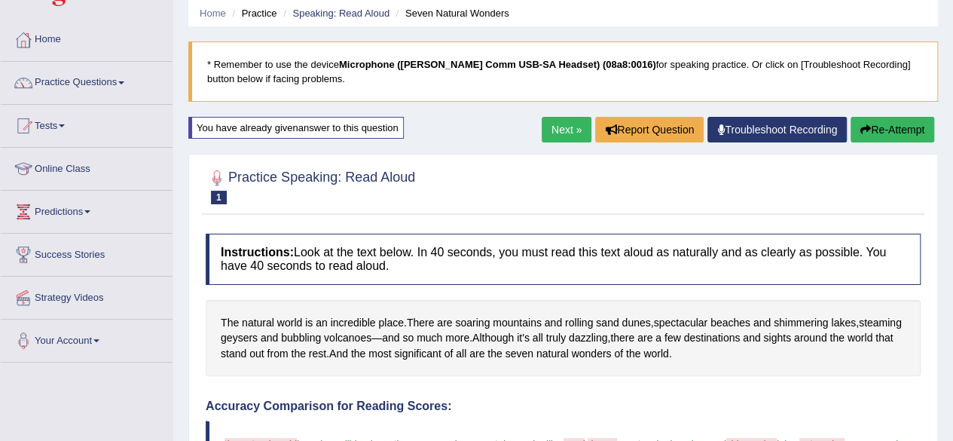
scroll to position [32, 0]
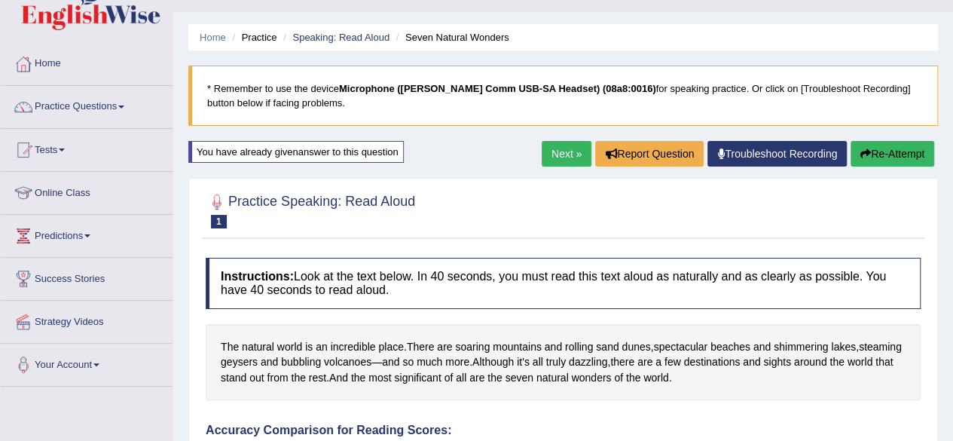
click at [565, 164] on link "Next »" at bounding box center [567, 154] width 50 height 26
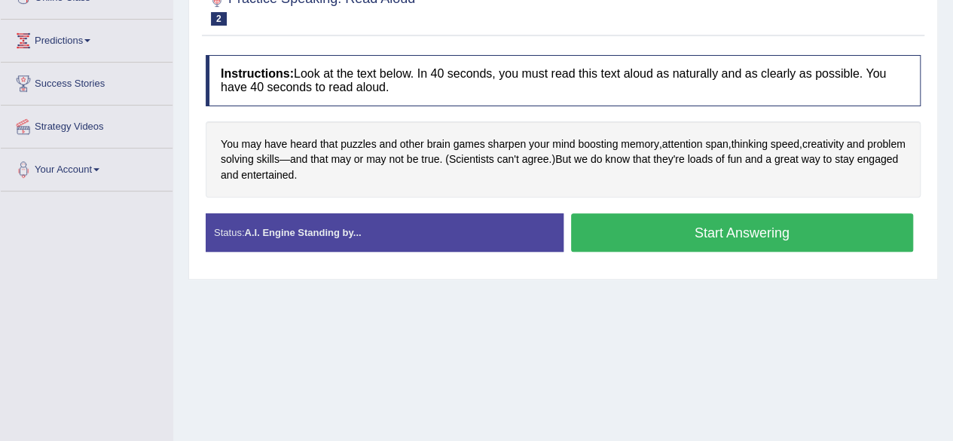
scroll to position [228, 0]
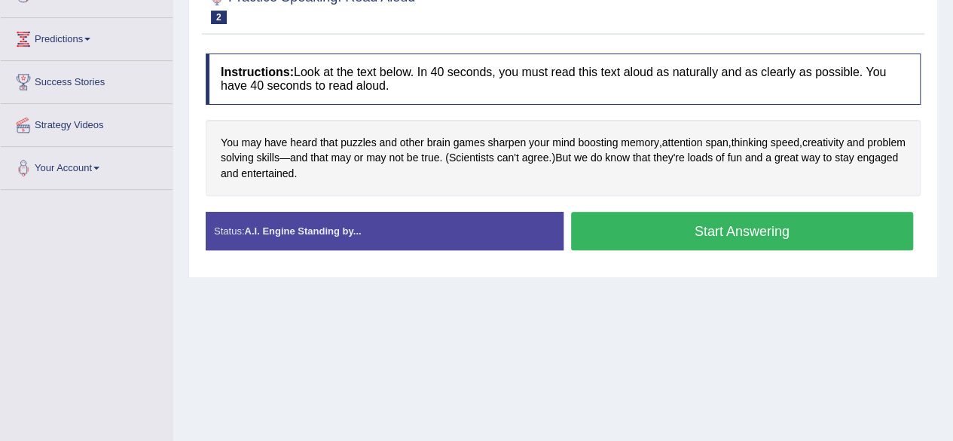
drag, startPoint x: 963, startPoint y: 71, endPoint x: 962, endPoint y: 191, distance: 119.8
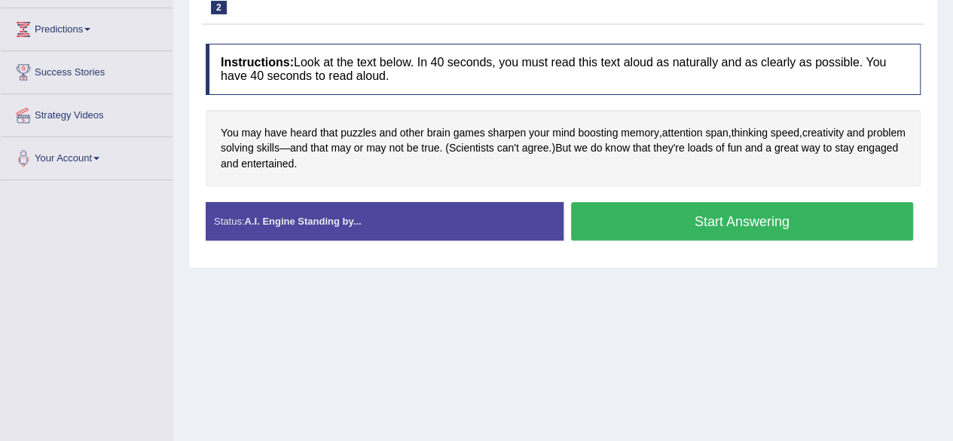
scroll to position [246, 0]
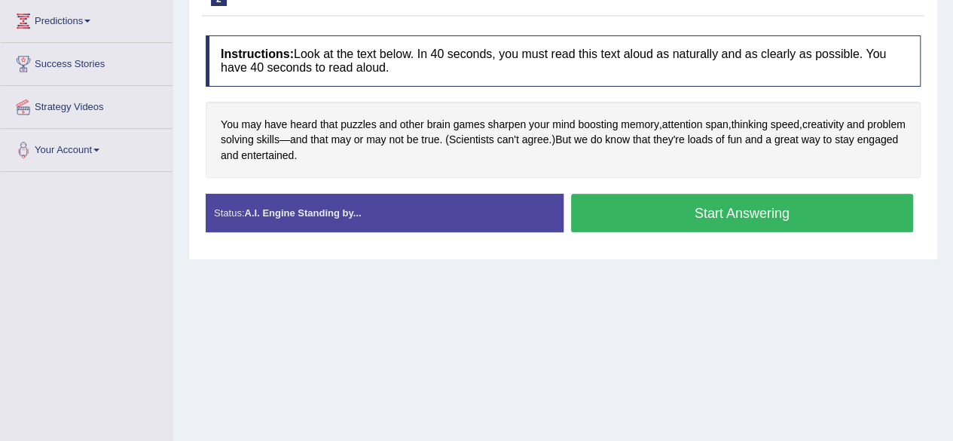
click at [713, 207] on button "Start Answering" at bounding box center [742, 213] width 343 height 38
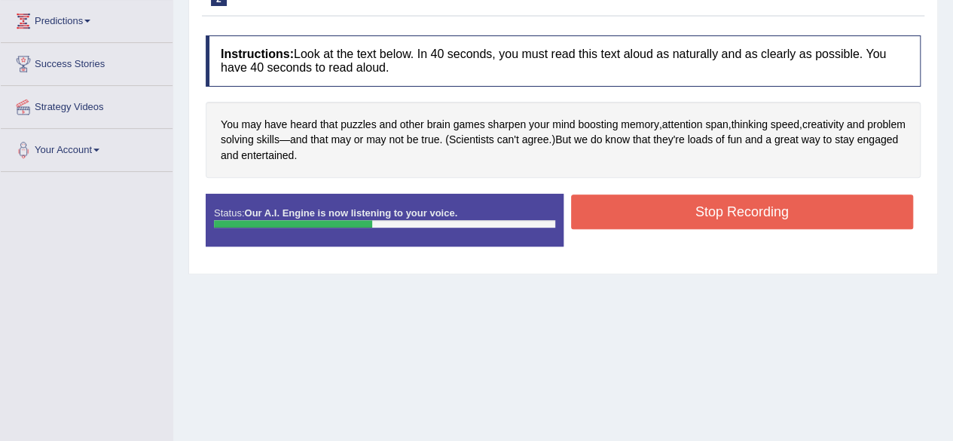
click at [722, 195] on button "Stop Recording" at bounding box center [742, 211] width 343 height 35
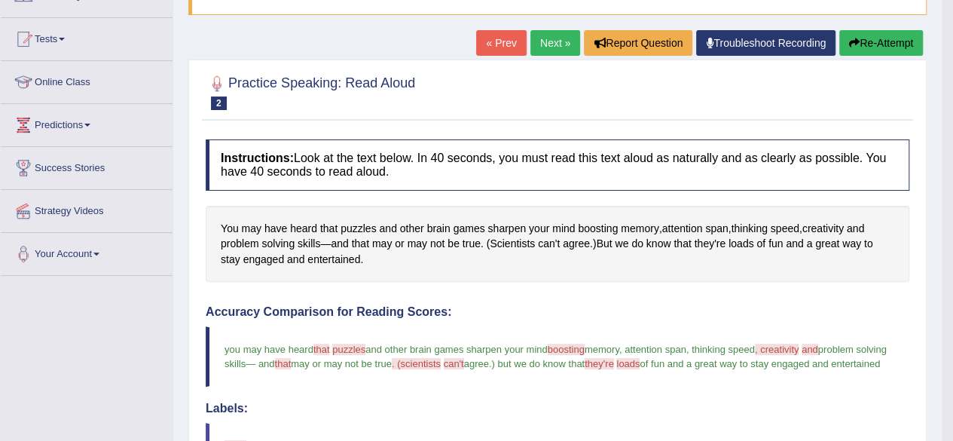
scroll to position [133, 0]
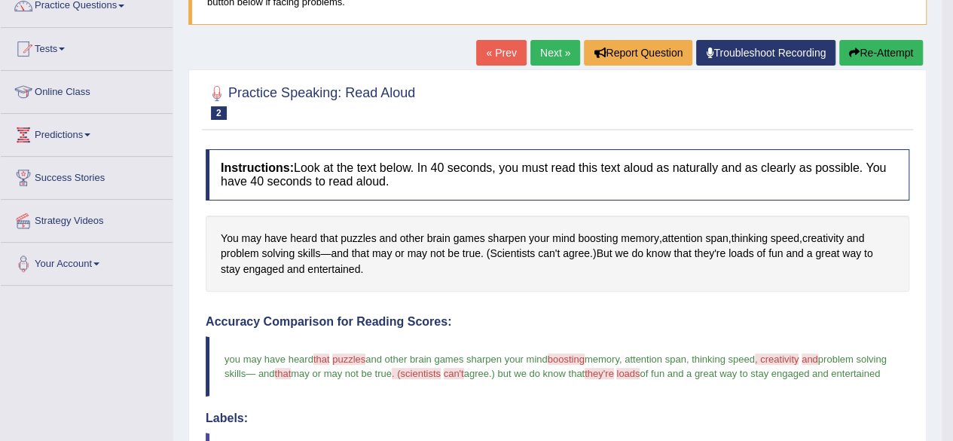
click at [548, 54] on link "Next »" at bounding box center [555, 53] width 50 height 26
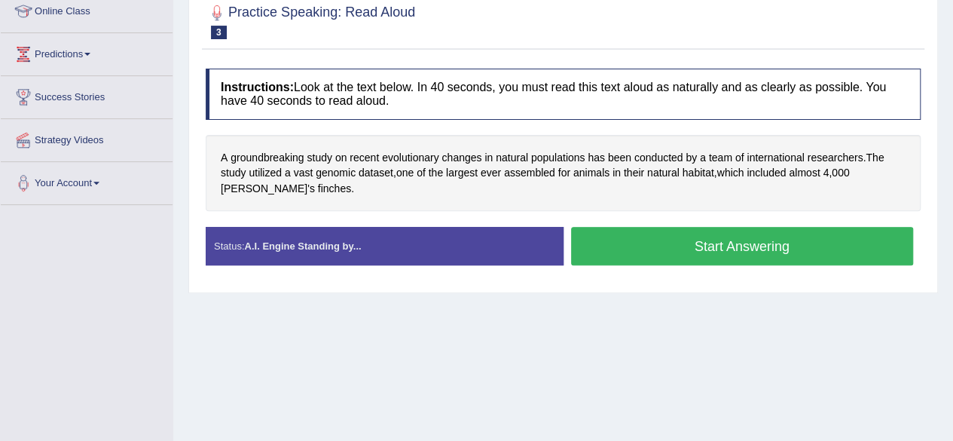
scroll to position [224, 0]
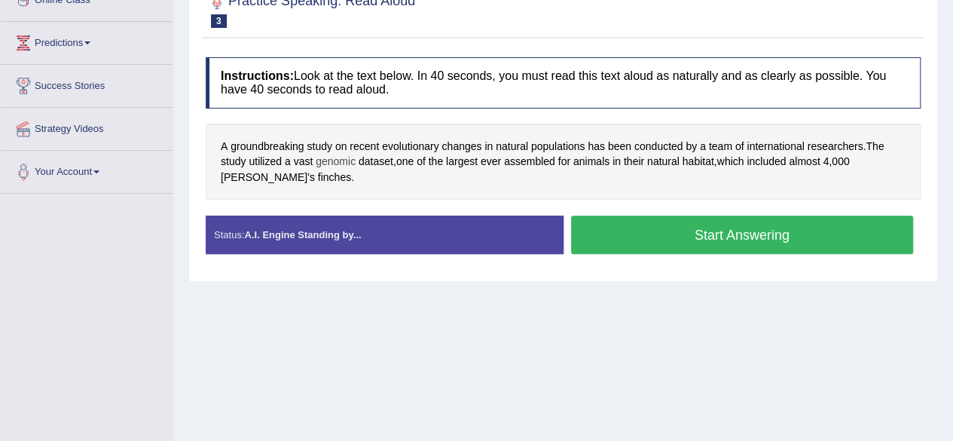
click at [331, 162] on span "genomic" at bounding box center [336, 162] width 40 height 16
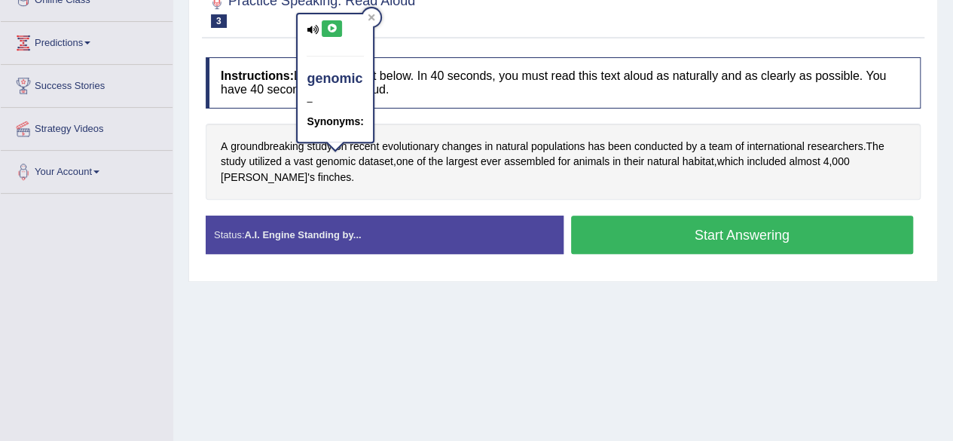
click at [334, 31] on icon at bounding box center [331, 28] width 11 height 9
click at [370, 182] on div "A groundbreaking study on recent evolutionary changes in natural populations ha…" at bounding box center [563, 162] width 715 height 77
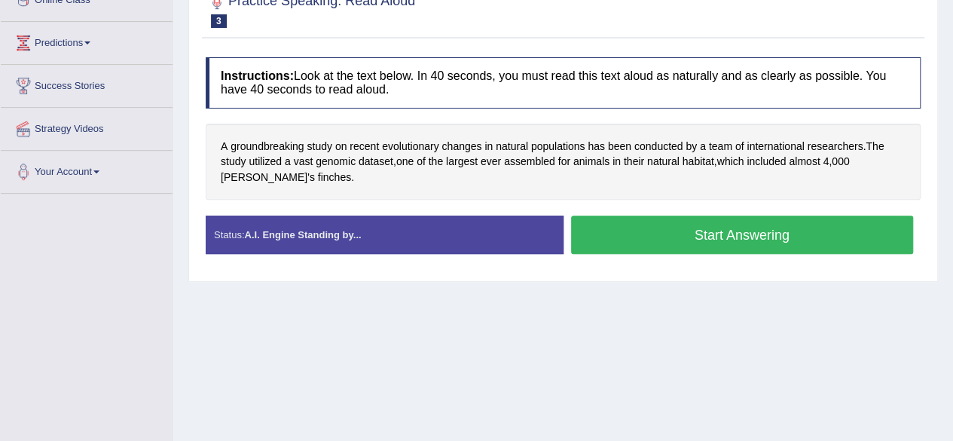
click at [654, 222] on button "Start Answering" at bounding box center [742, 234] width 343 height 38
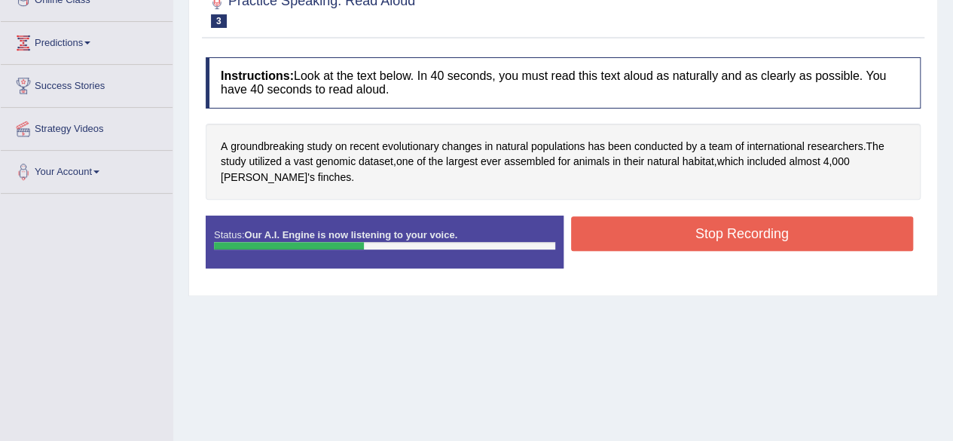
click at [654, 222] on button "Stop Recording" at bounding box center [742, 233] width 343 height 35
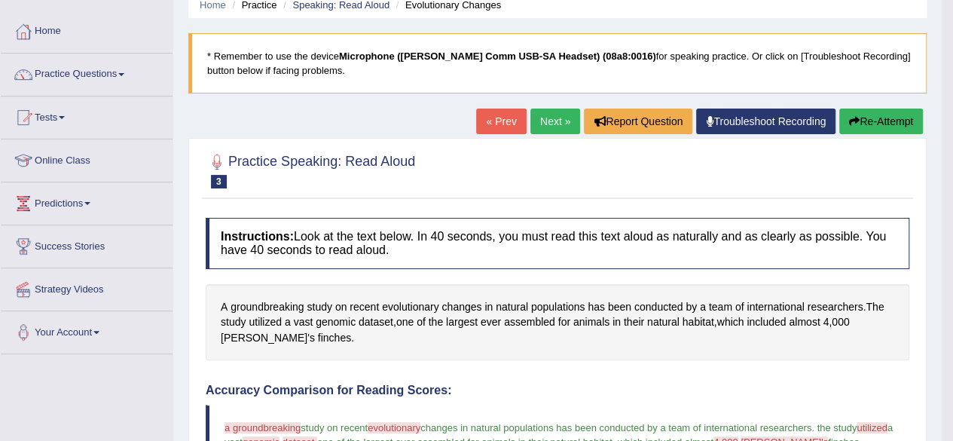
scroll to position [87, 0]
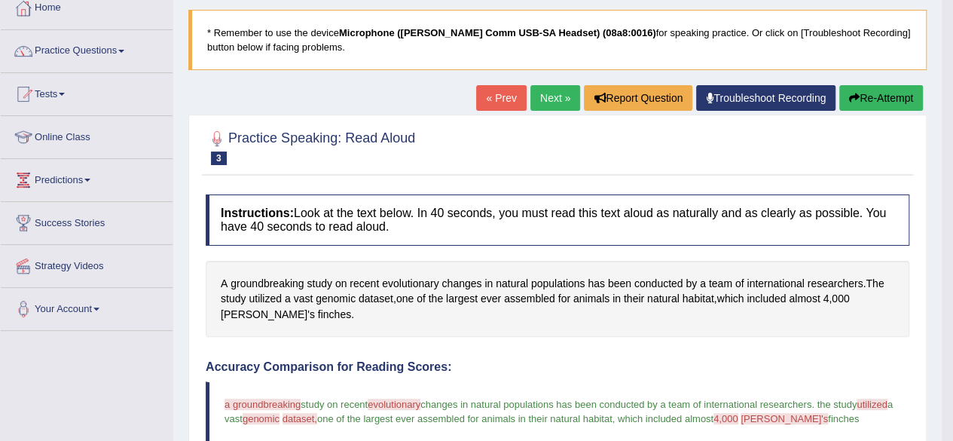
click at [887, 94] on button "Re-Attempt" at bounding box center [881, 98] width 84 height 26
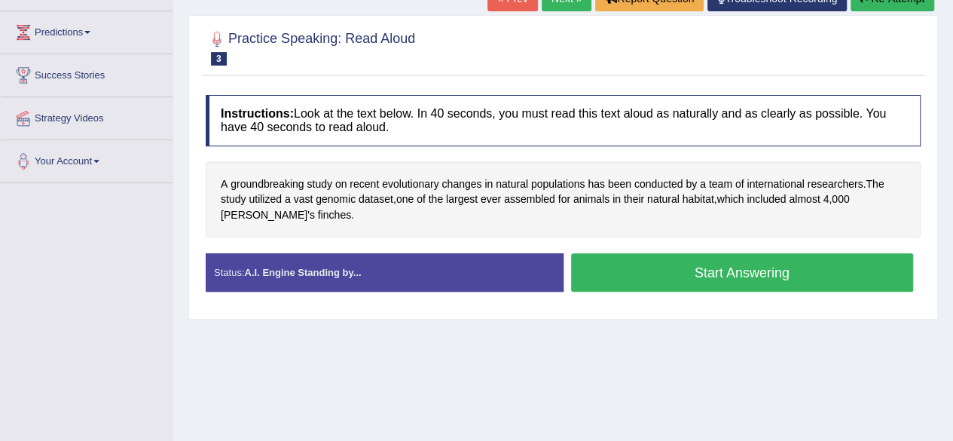
scroll to position [237, 0]
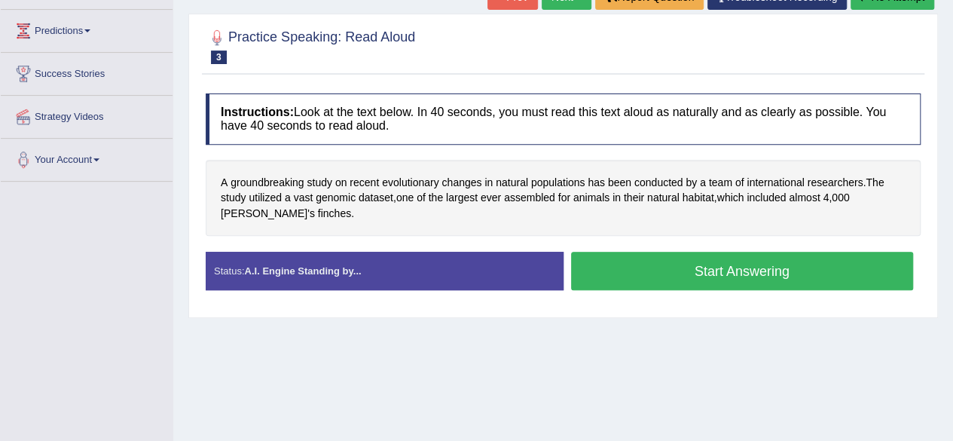
click at [743, 268] on button "Start Answering" at bounding box center [742, 271] width 343 height 38
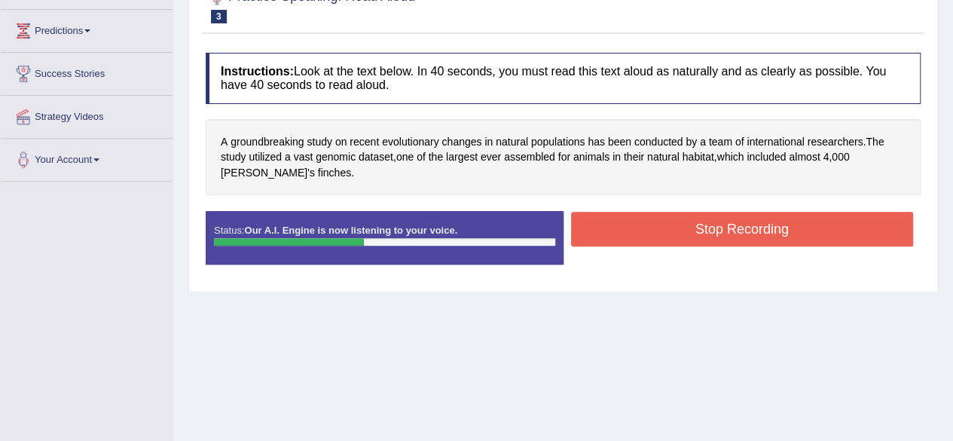
click at [728, 224] on button "Stop Recording" at bounding box center [742, 229] width 343 height 35
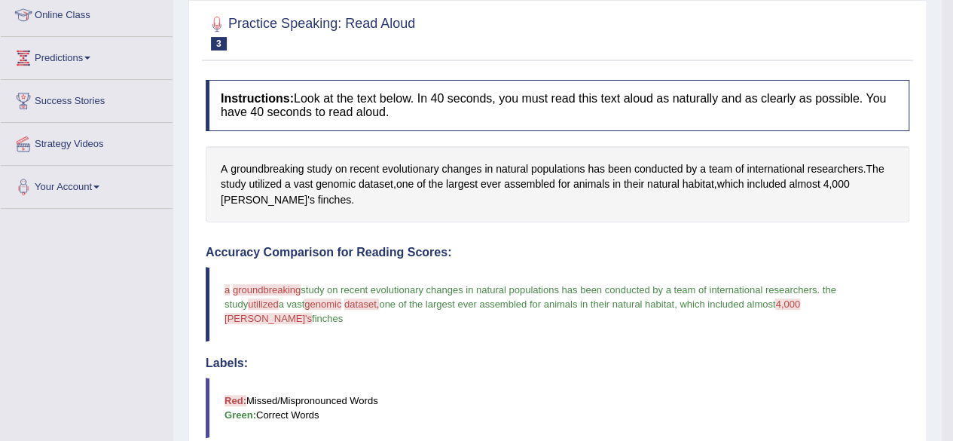
scroll to position [44, 0]
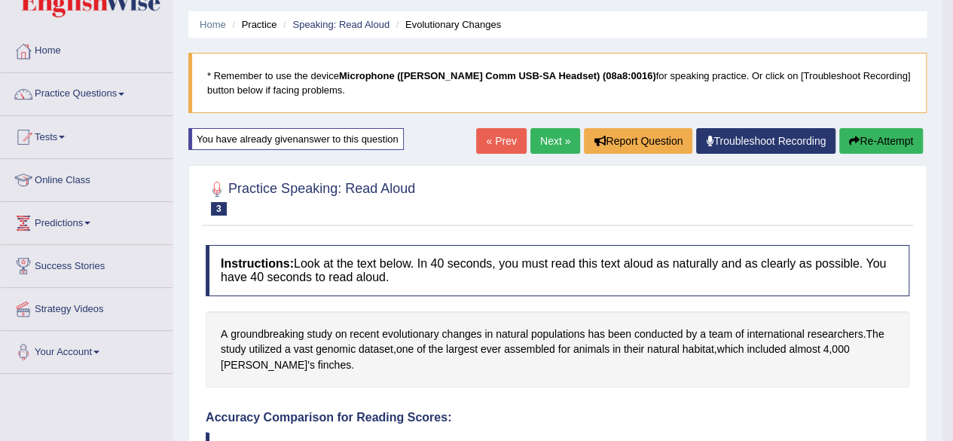
click at [548, 148] on link "Next »" at bounding box center [555, 141] width 50 height 26
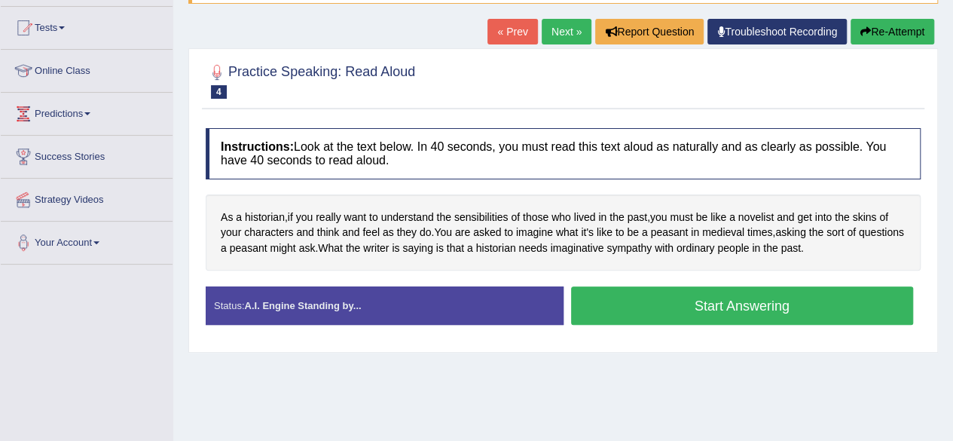
scroll to position [165, 0]
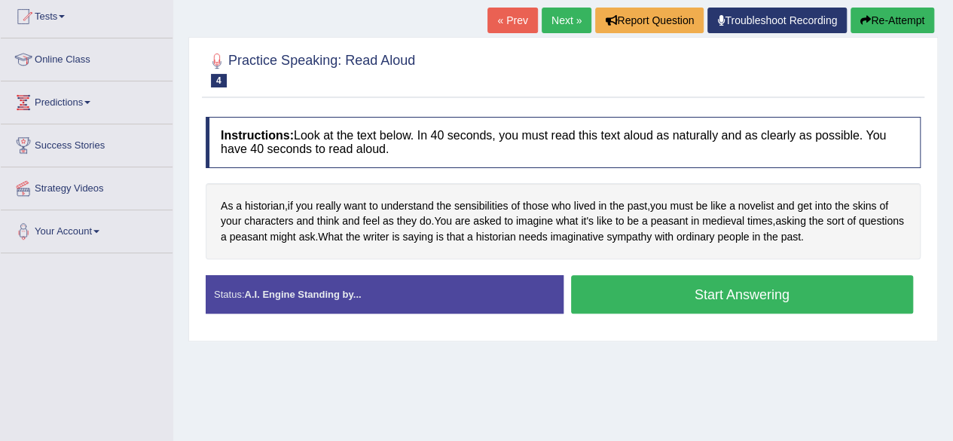
click at [715, 229] on span "ordinary" at bounding box center [695, 237] width 38 height 16
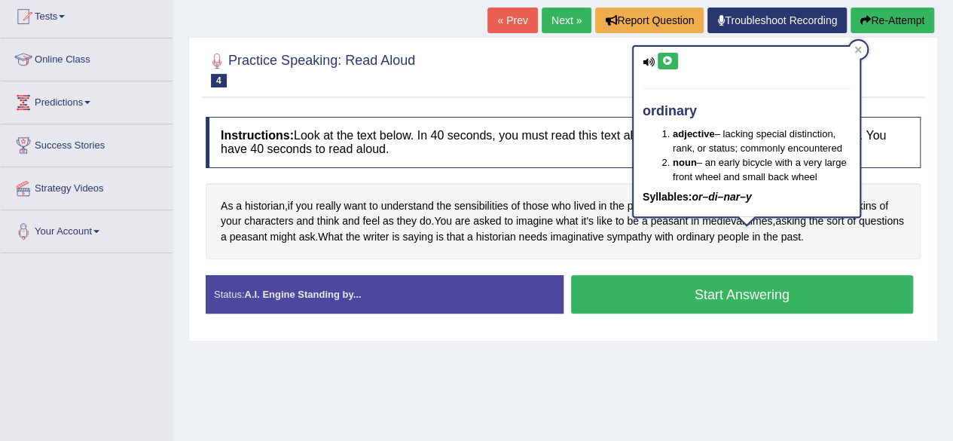
click at [667, 60] on icon at bounding box center [667, 60] width 11 height 9
click at [716, 219] on div "ordinary adjective – lacking special distinction, rank, or status; commonly enc…" at bounding box center [746, 136] width 229 height 183
click at [857, 50] on icon at bounding box center [857, 49] width 7 height 7
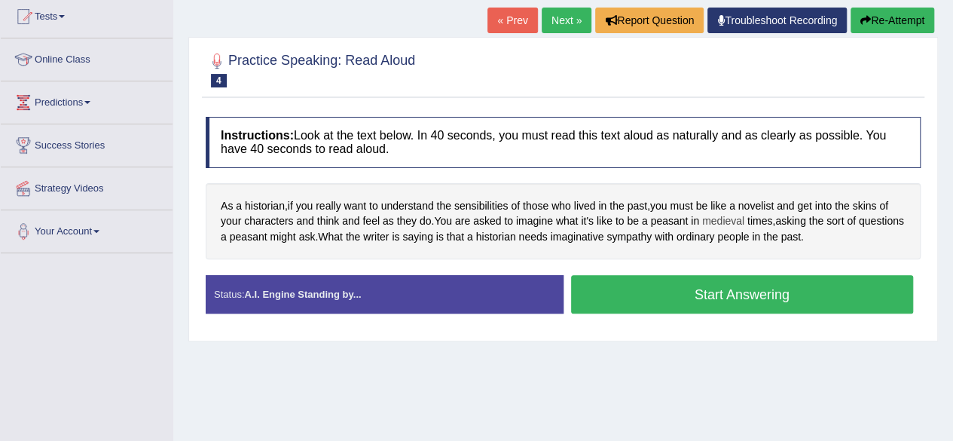
click at [728, 221] on span "medieval" at bounding box center [723, 221] width 42 height 16
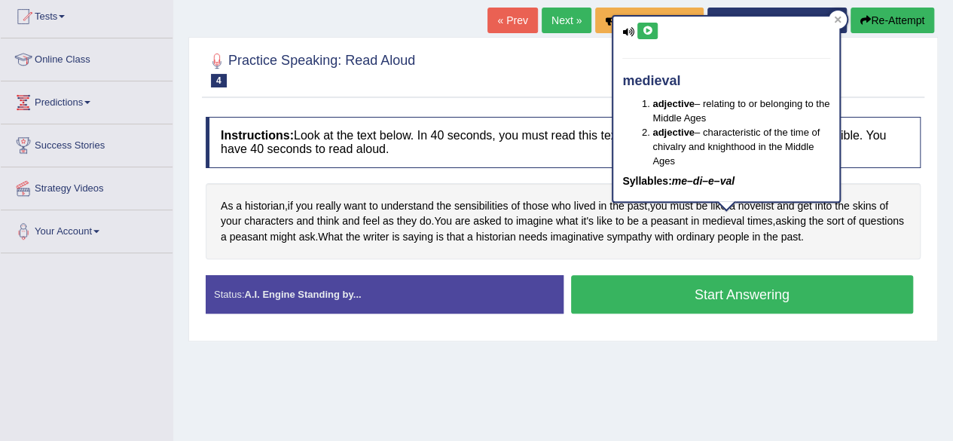
click at [651, 30] on icon at bounding box center [647, 30] width 11 height 9
click at [834, 20] on icon at bounding box center [838, 20] width 8 height 8
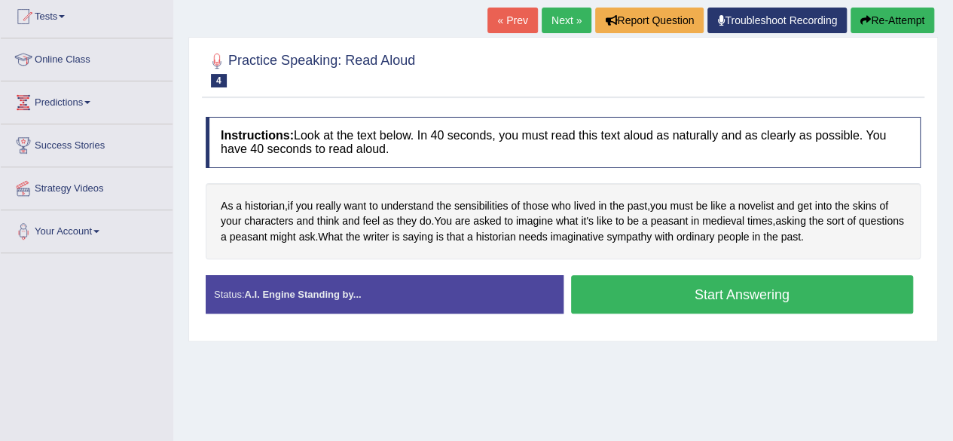
click at [728, 294] on button "Start Answering" at bounding box center [742, 294] width 343 height 38
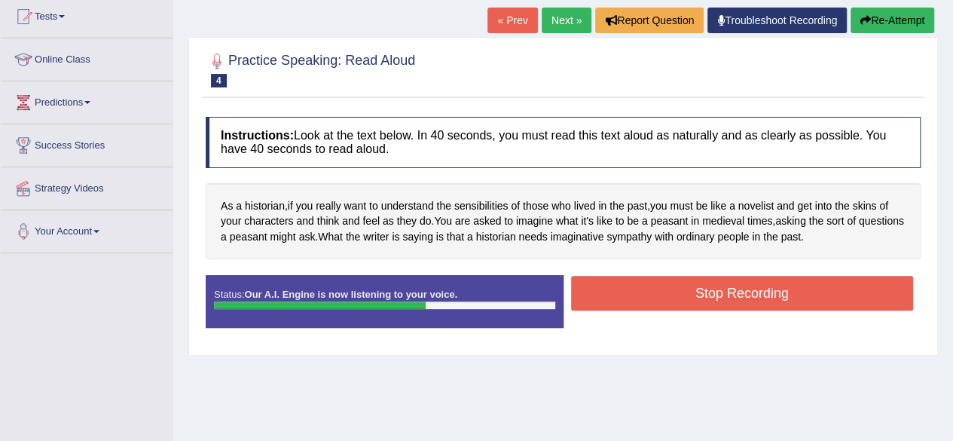
click at [728, 294] on button "Stop Recording" at bounding box center [742, 293] width 343 height 35
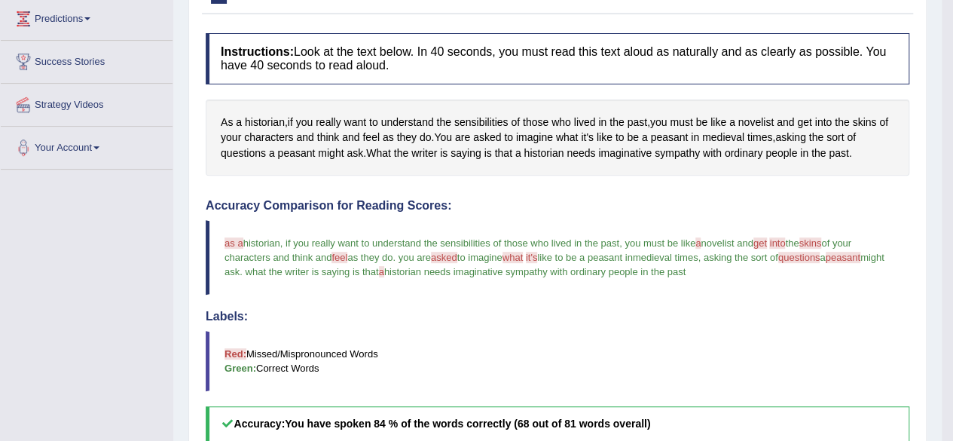
scroll to position [248, 0]
